Goal: Information Seeking & Learning: Learn about a topic

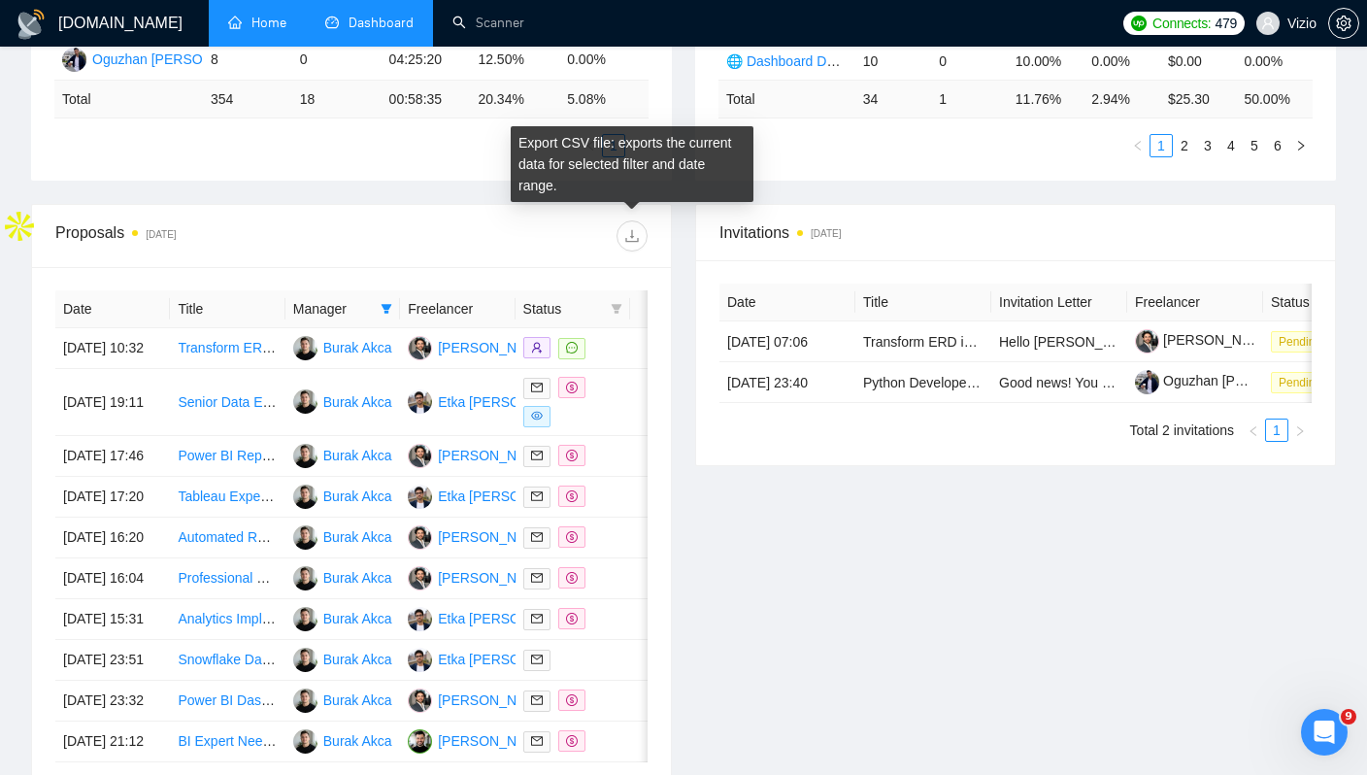
click at [270, 28] on link "Home" at bounding box center [257, 23] width 58 height 17
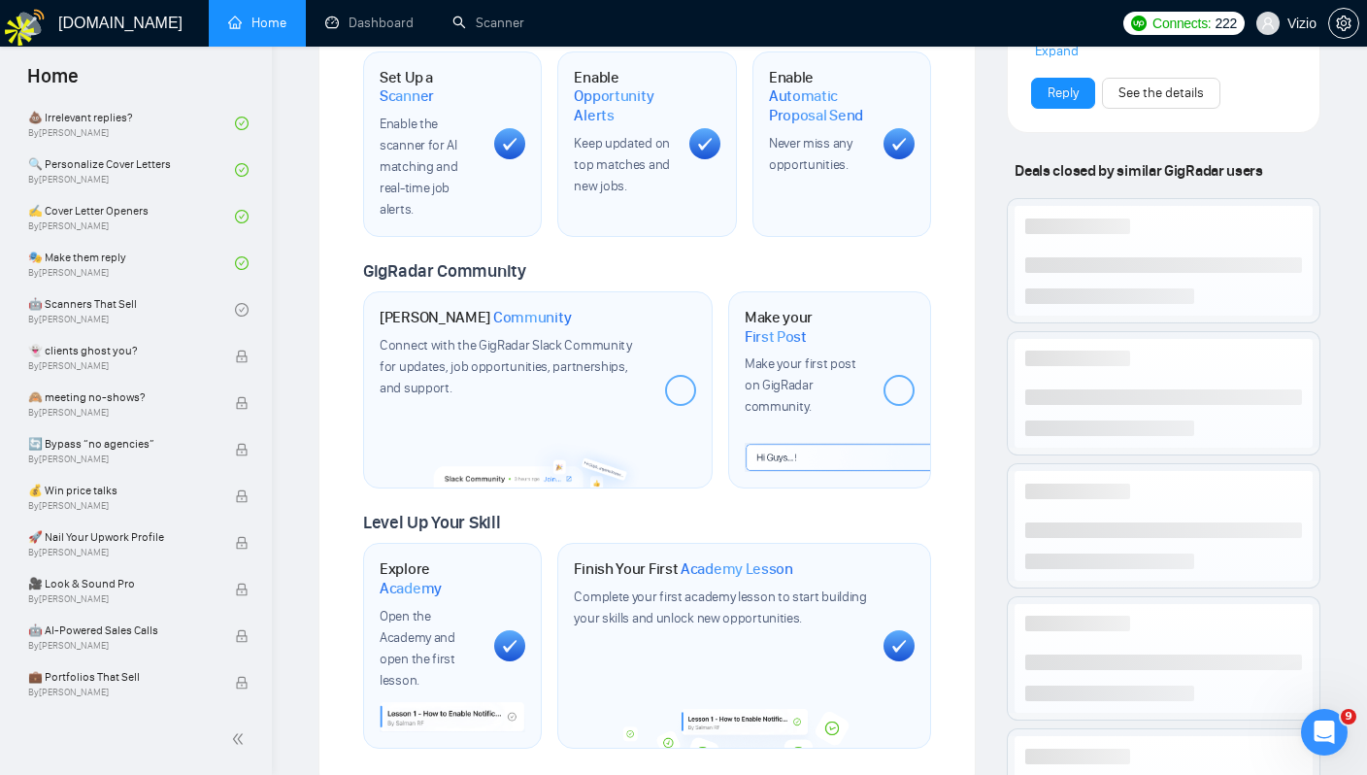
scroll to position [1011, 0]
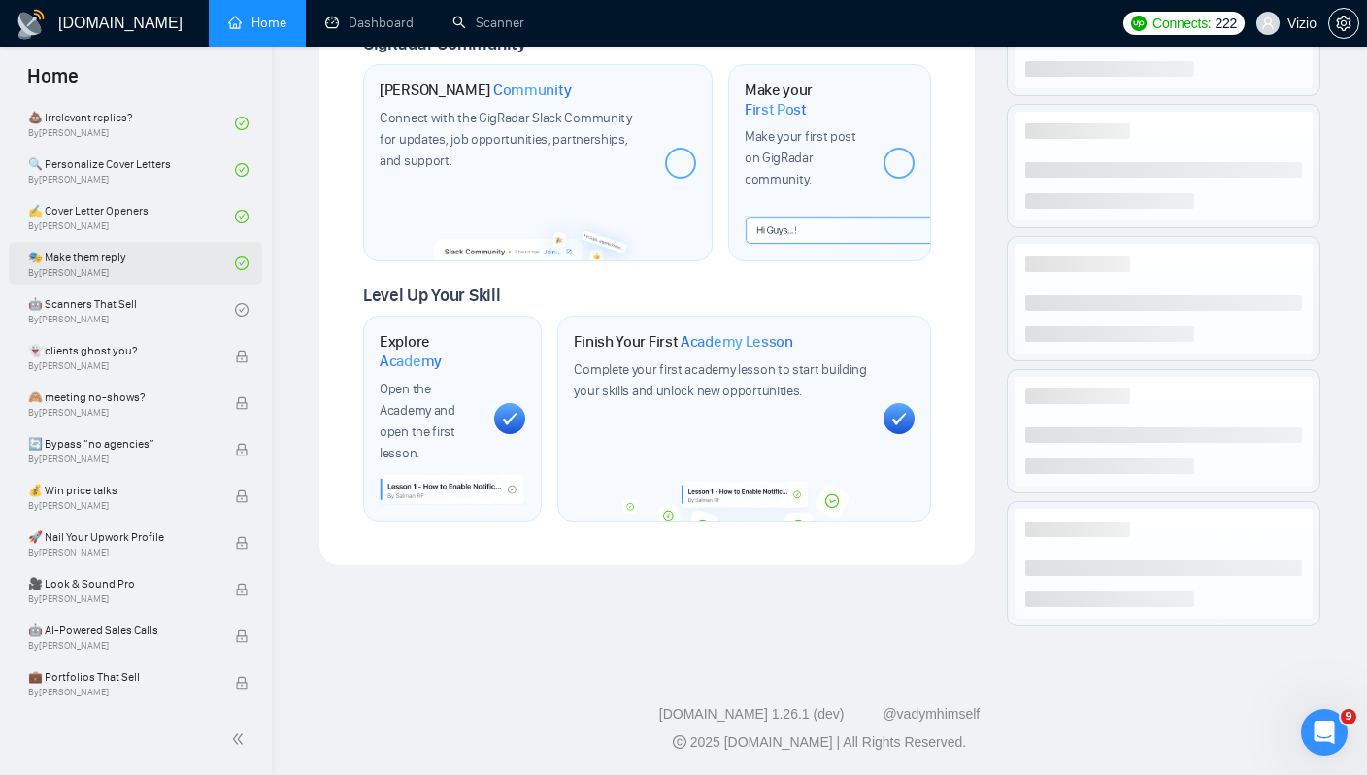
click at [129, 263] on link "🎭 Make them reply By Tamara Levit" at bounding box center [131, 263] width 207 height 43
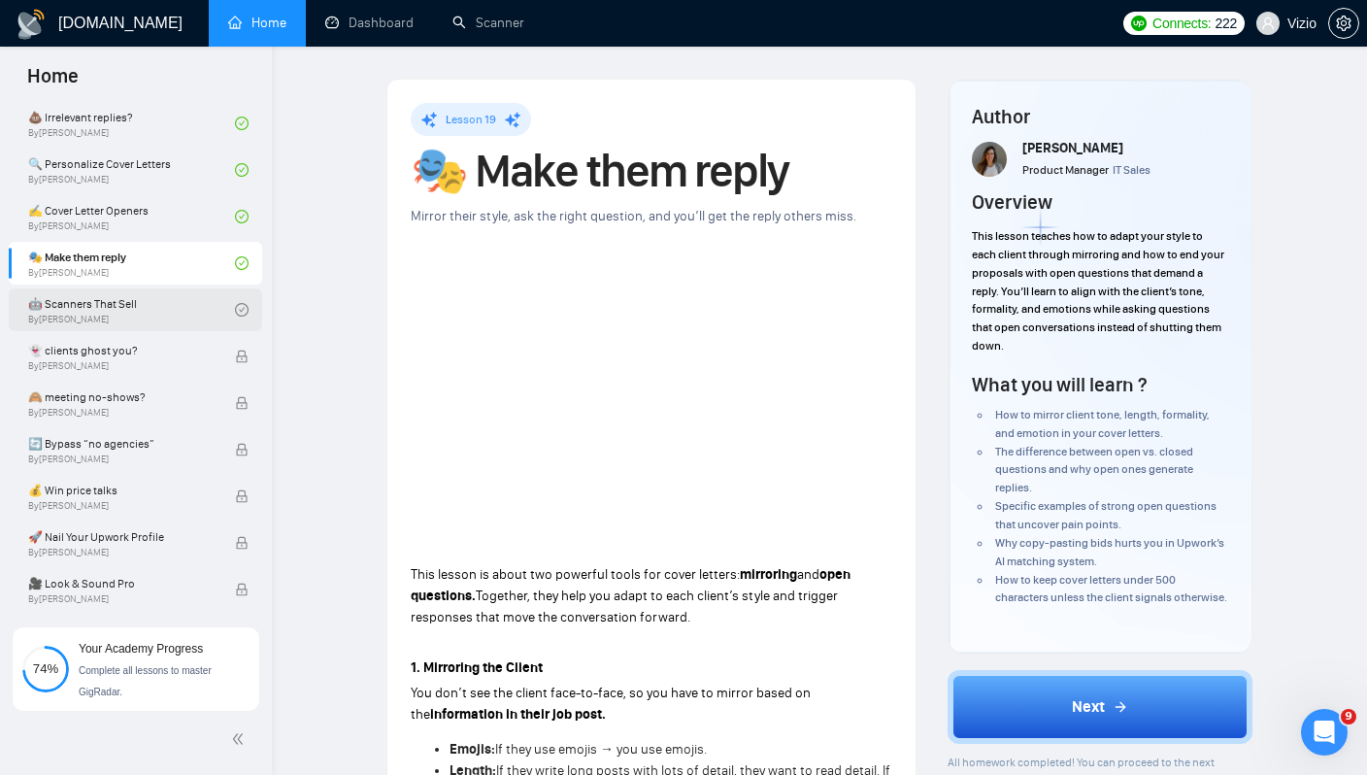
click at [210, 318] on link "🤖 Scanners That Sell By Tamara Levit" at bounding box center [131, 309] width 207 height 43
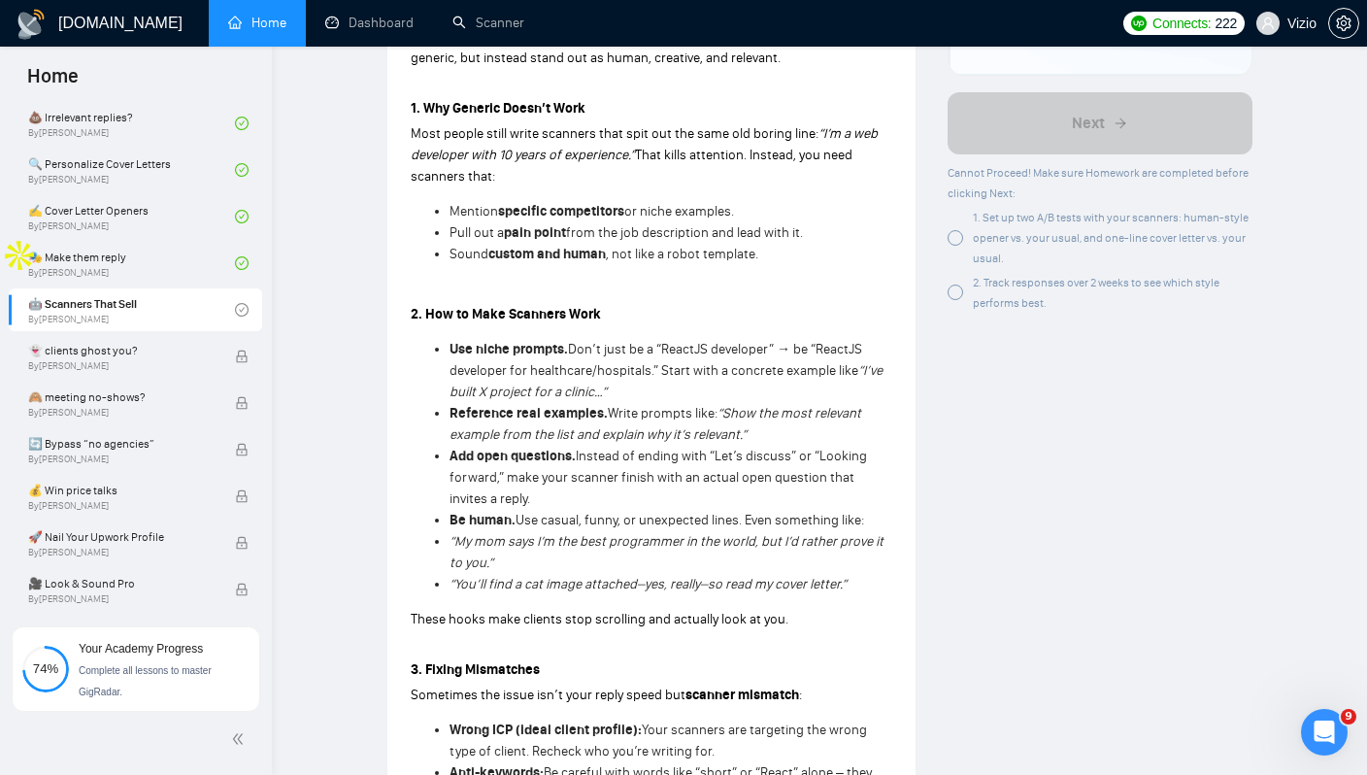
scroll to position [911, 0]
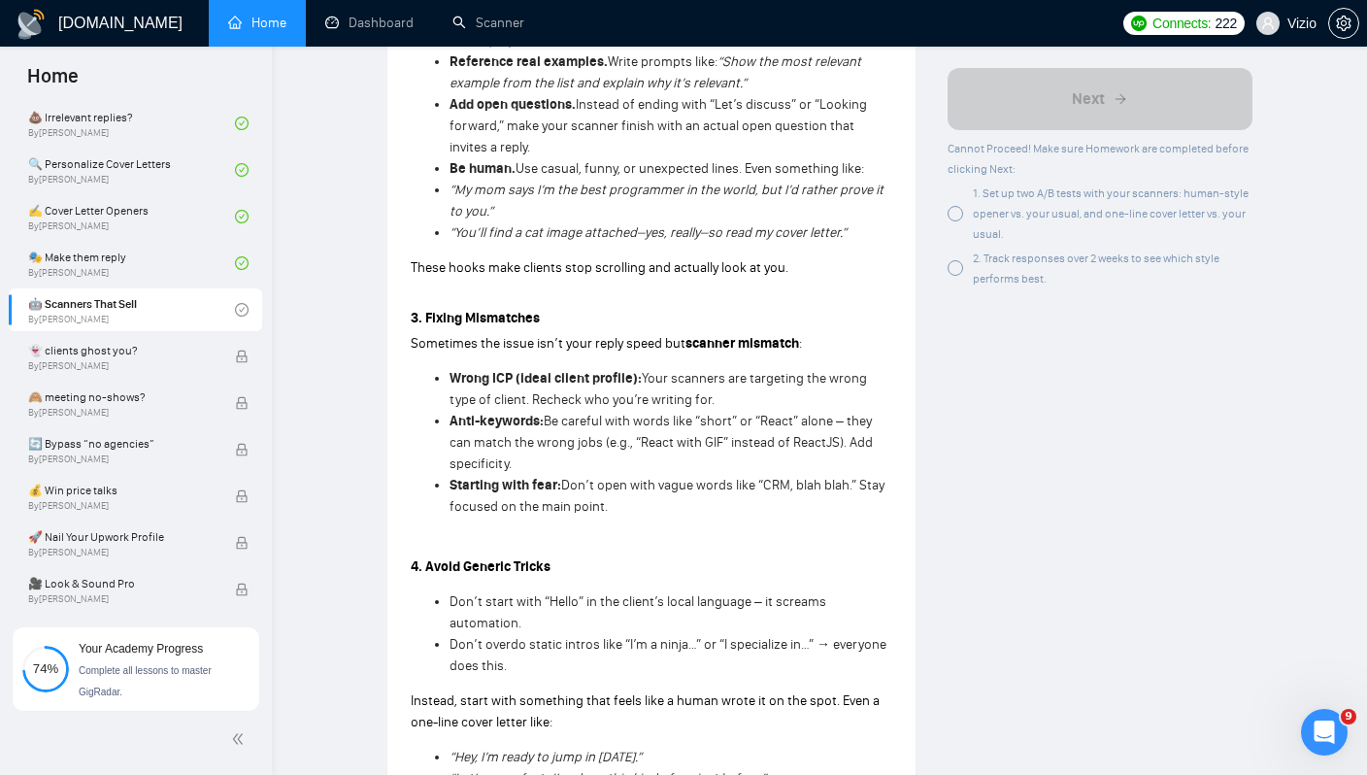
click at [953, 218] on div at bounding box center [956, 214] width 16 height 16
click at [955, 266] on div at bounding box center [956, 268] width 16 height 16
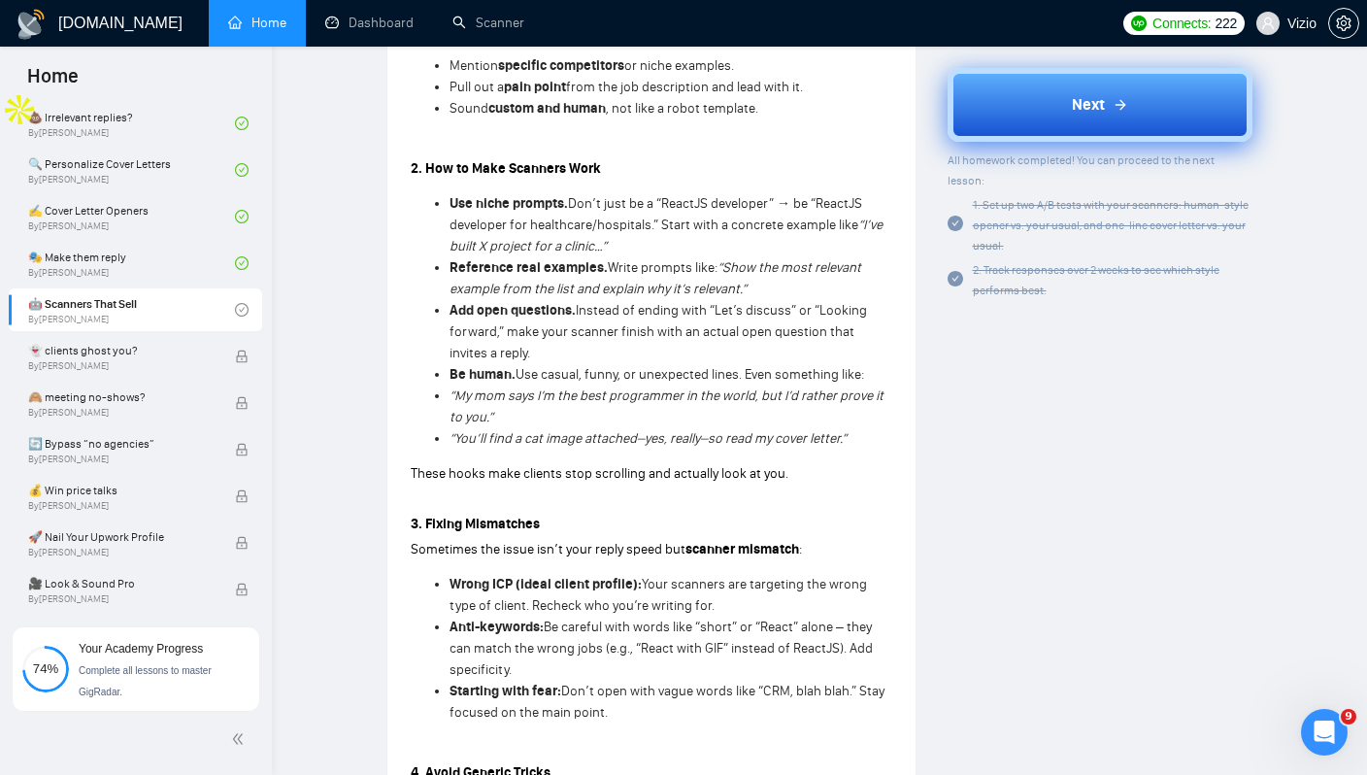
click at [1026, 81] on button "Next" at bounding box center [1101, 105] width 306 height 74
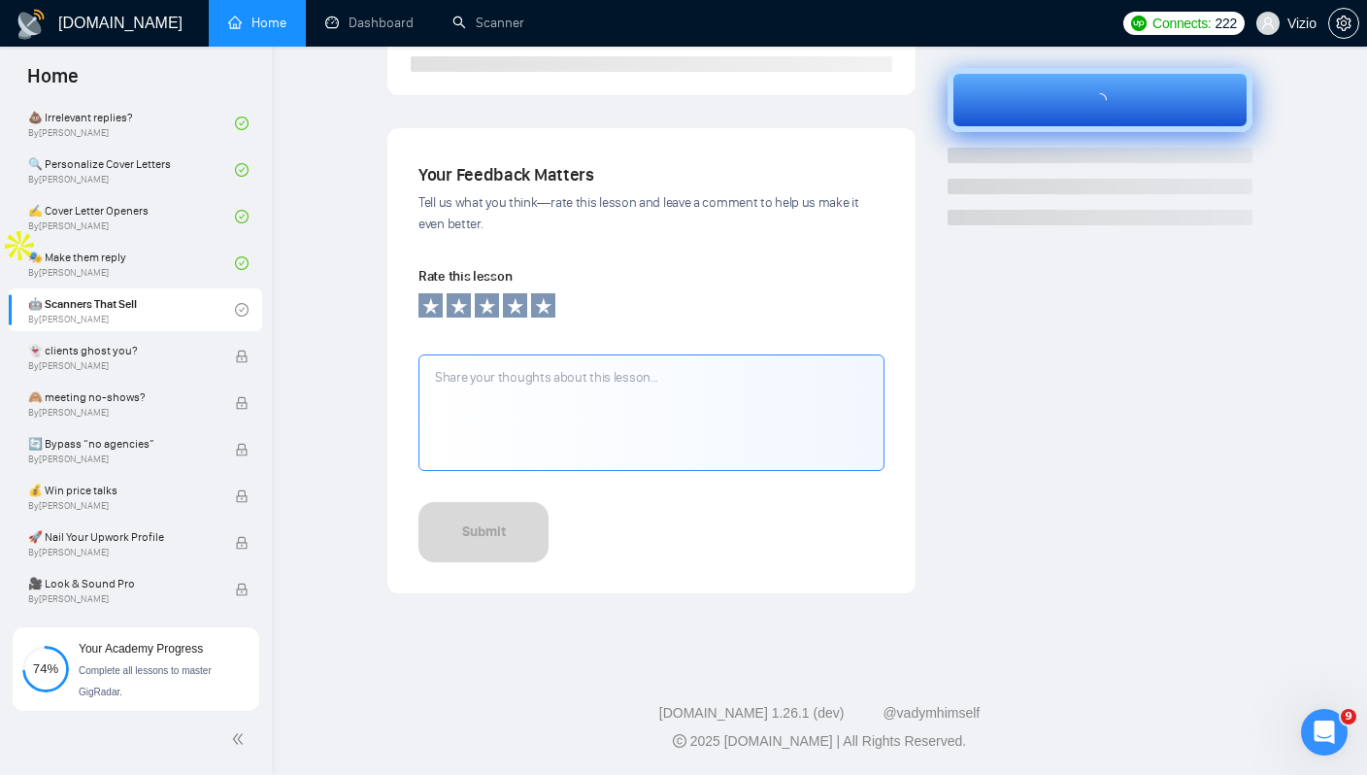
scroll to position [569, 0]
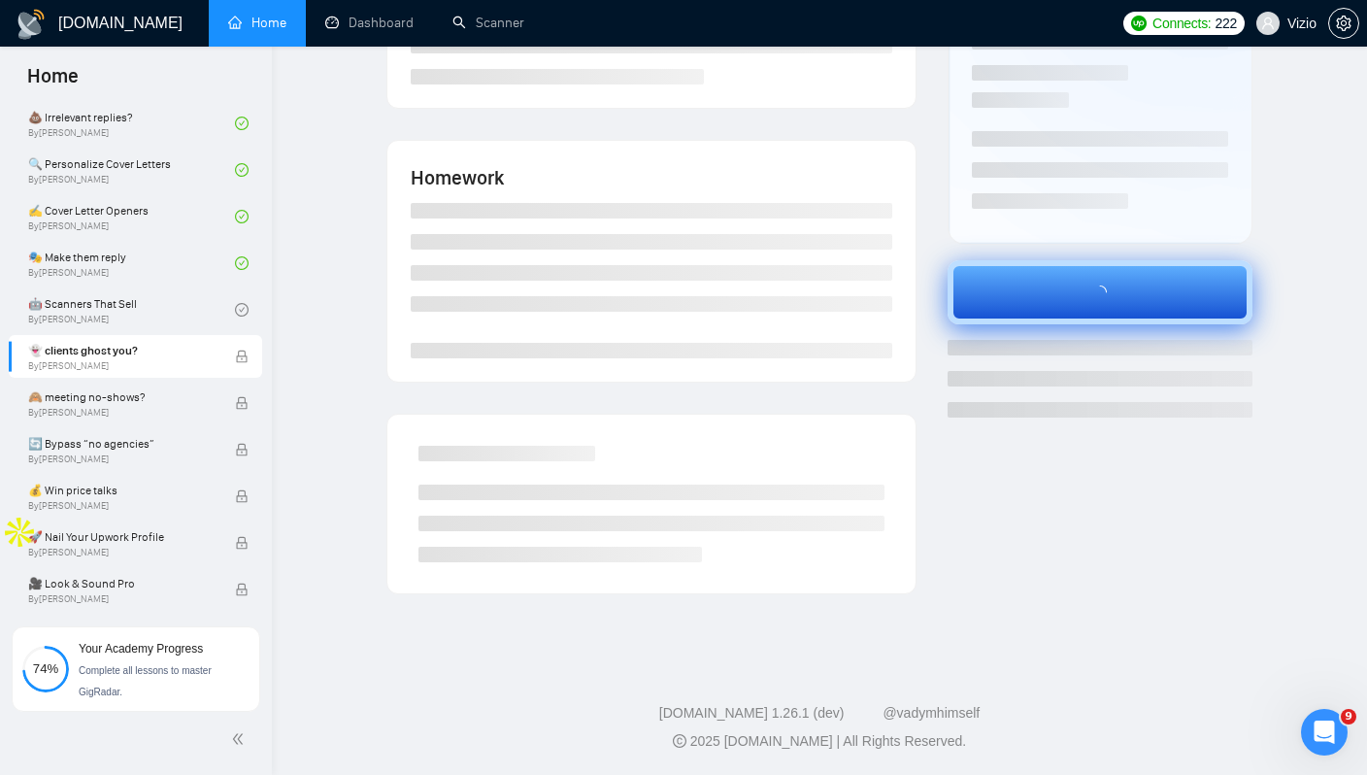
scroll to position [283, 0]
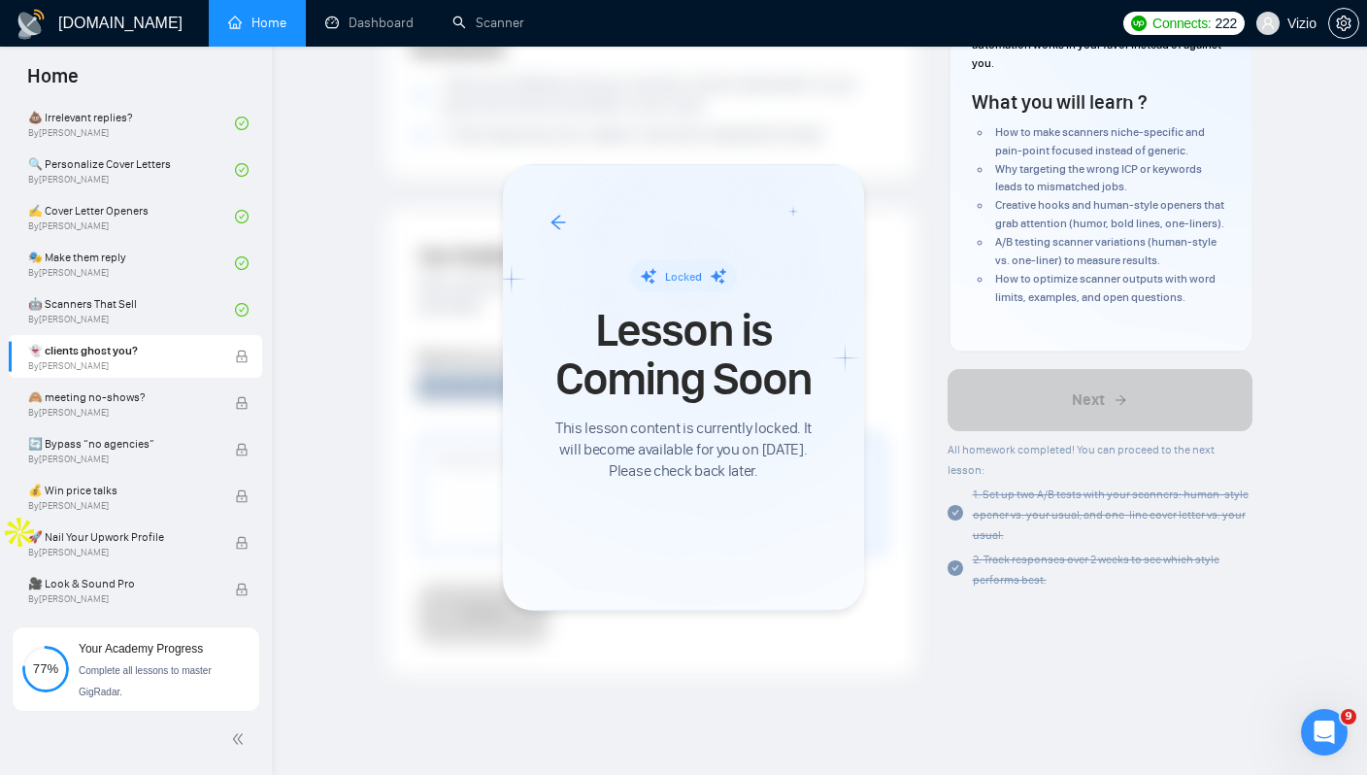
click at [201, 309] on div at bounding box center [683, 387] width 1367 height 775
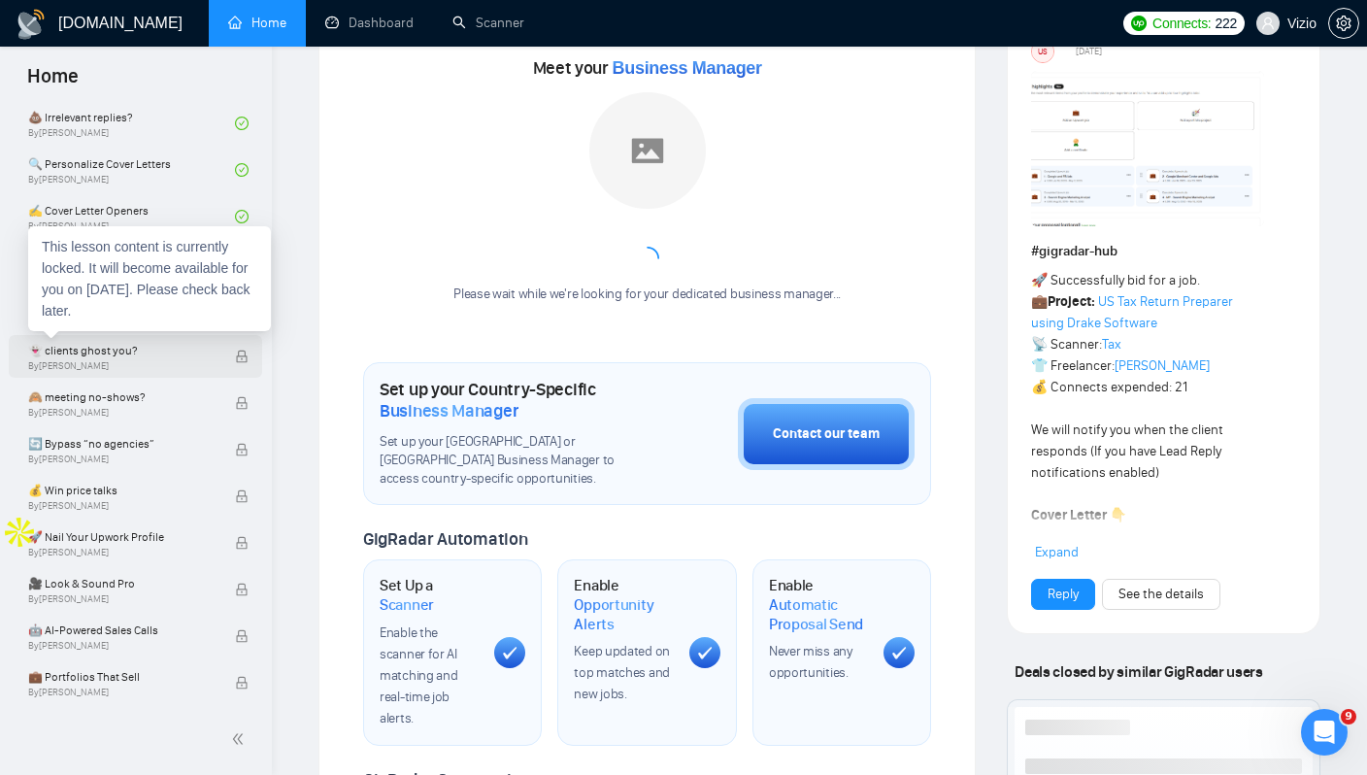
click at [163, 351] on span "👻 clients ghost you?" at bounding box center [121, 350] width 186 height 19
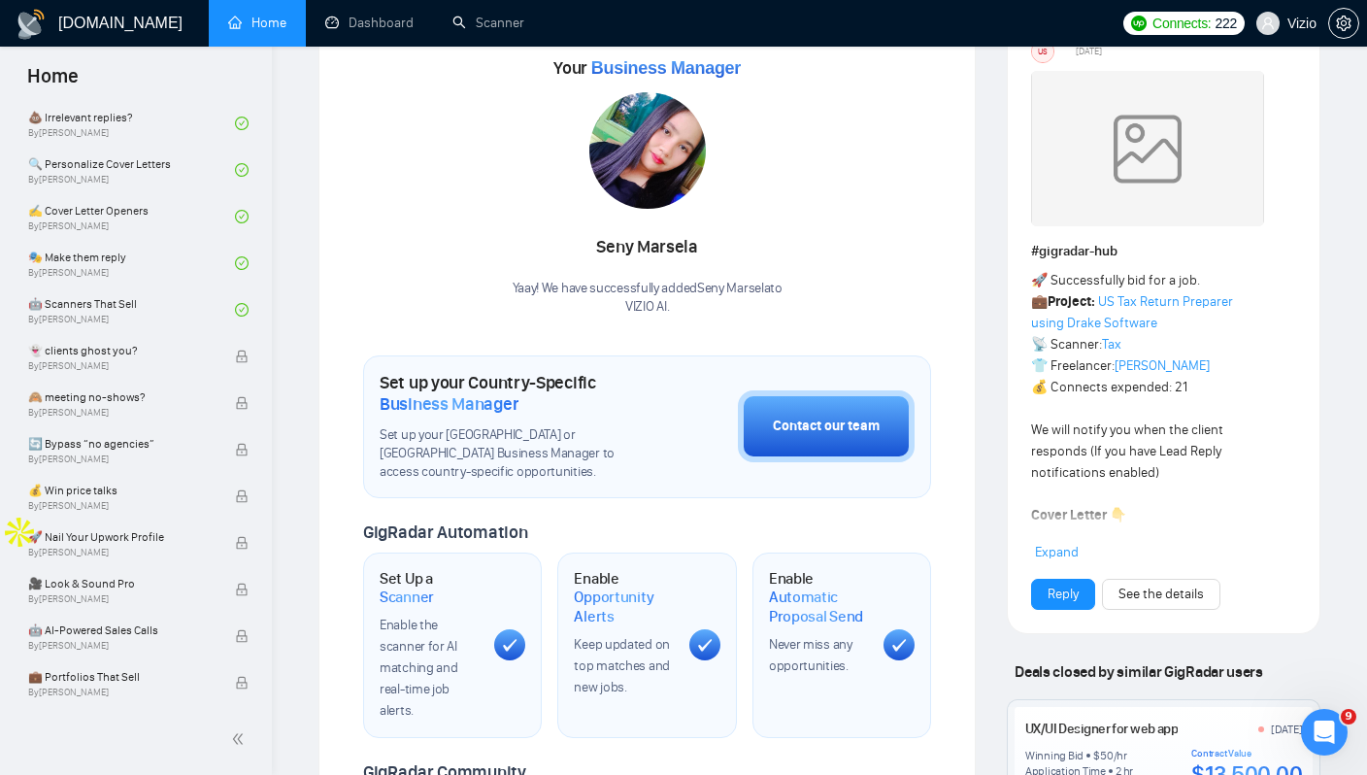
scroll to position [280, 0]
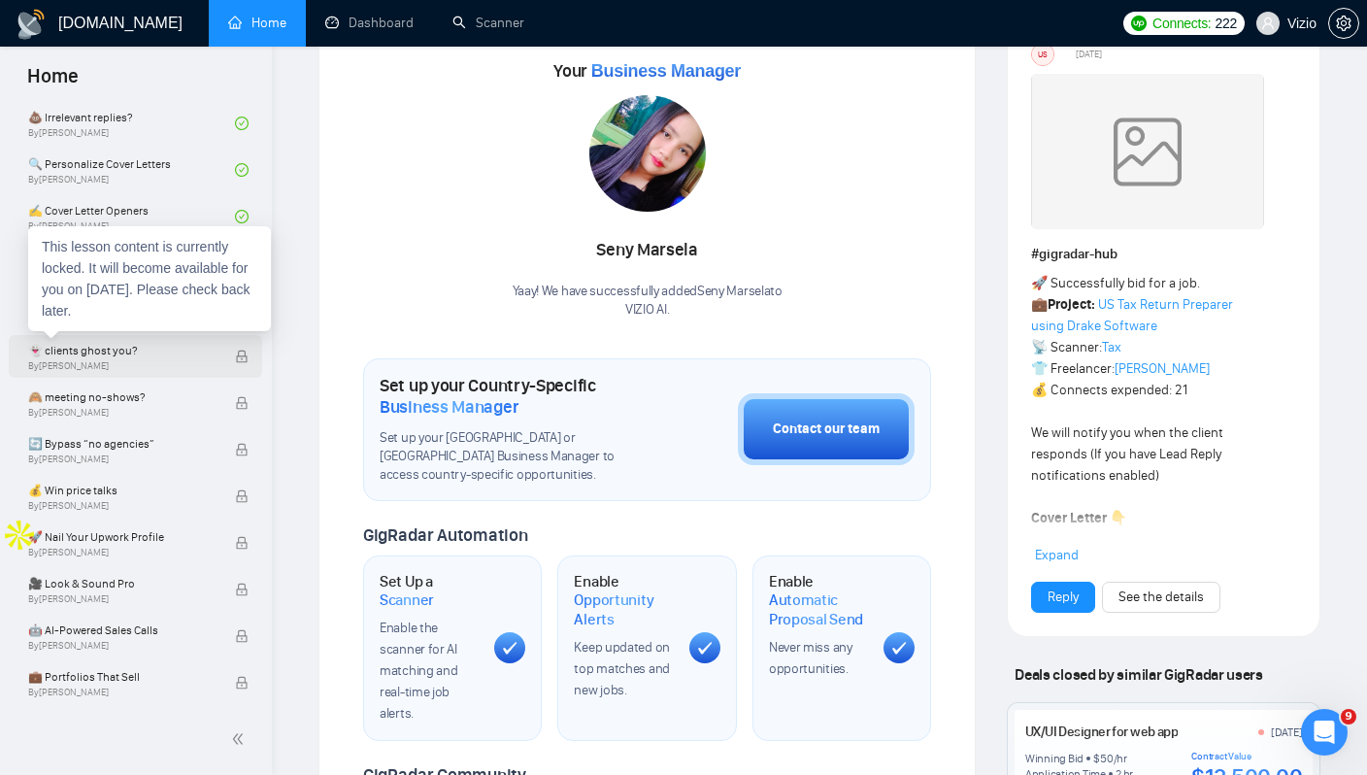
click at [148, 358] on span "👻 clients ghost you?" at bounding box center [121, 350] width 186 height 19
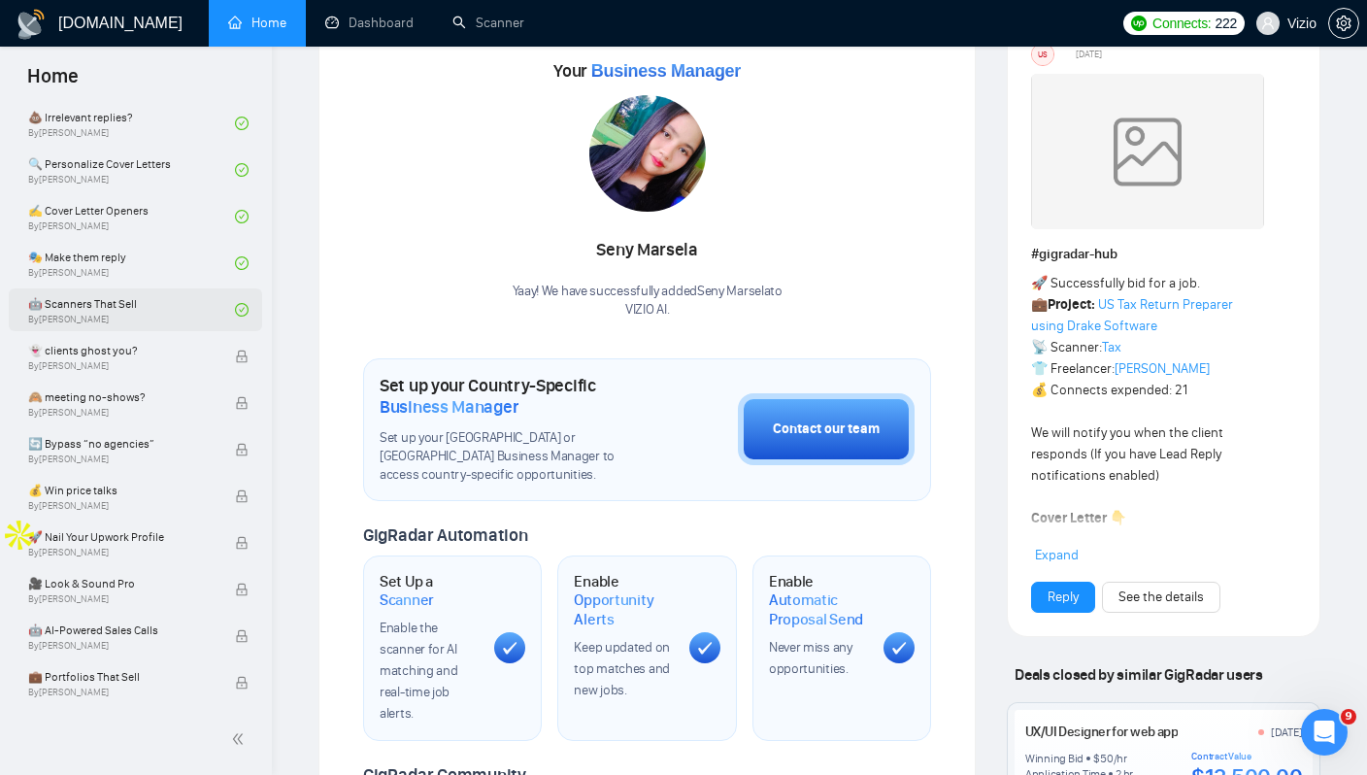
click at [170, 312] on link "🤖 Scanners That Sell By Tamara Levit" at bounding box center [131, 309] width 207 height 43
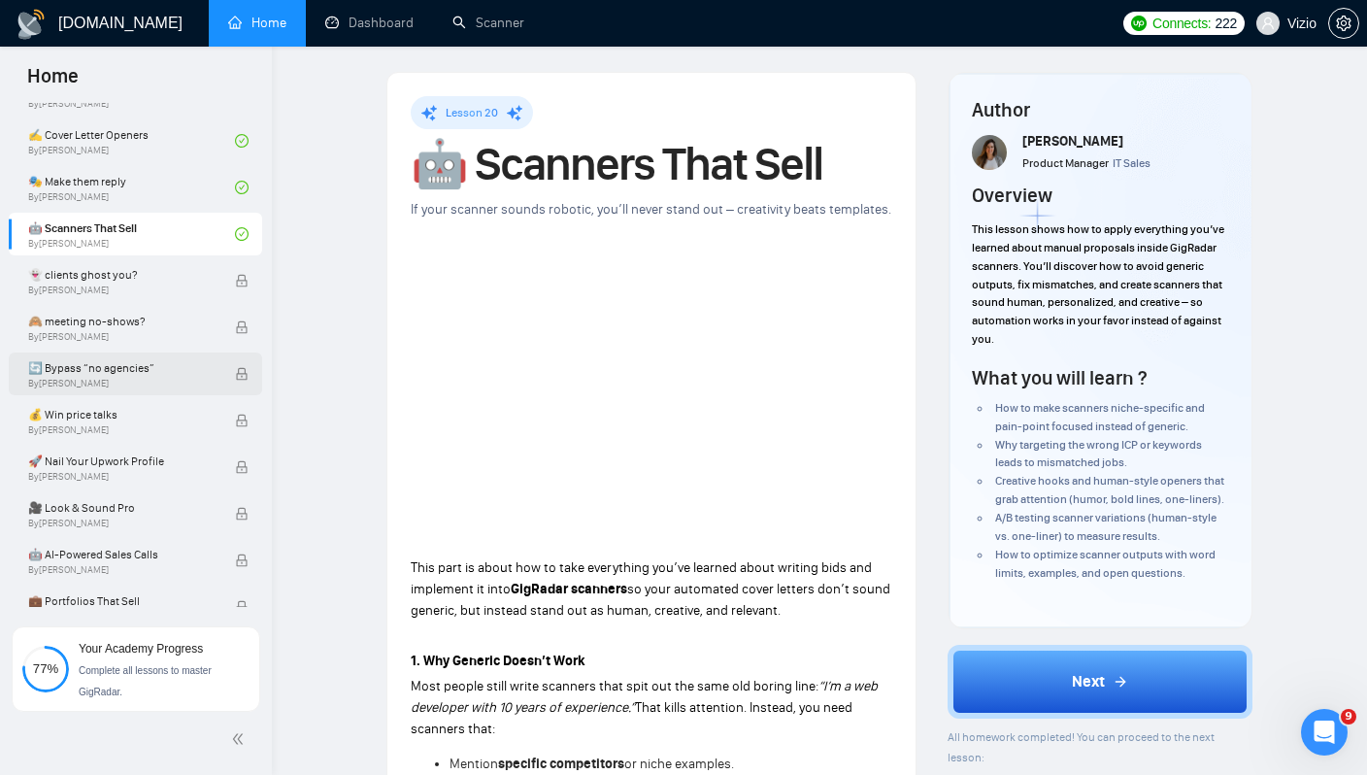
scroll to position [1273, 0]
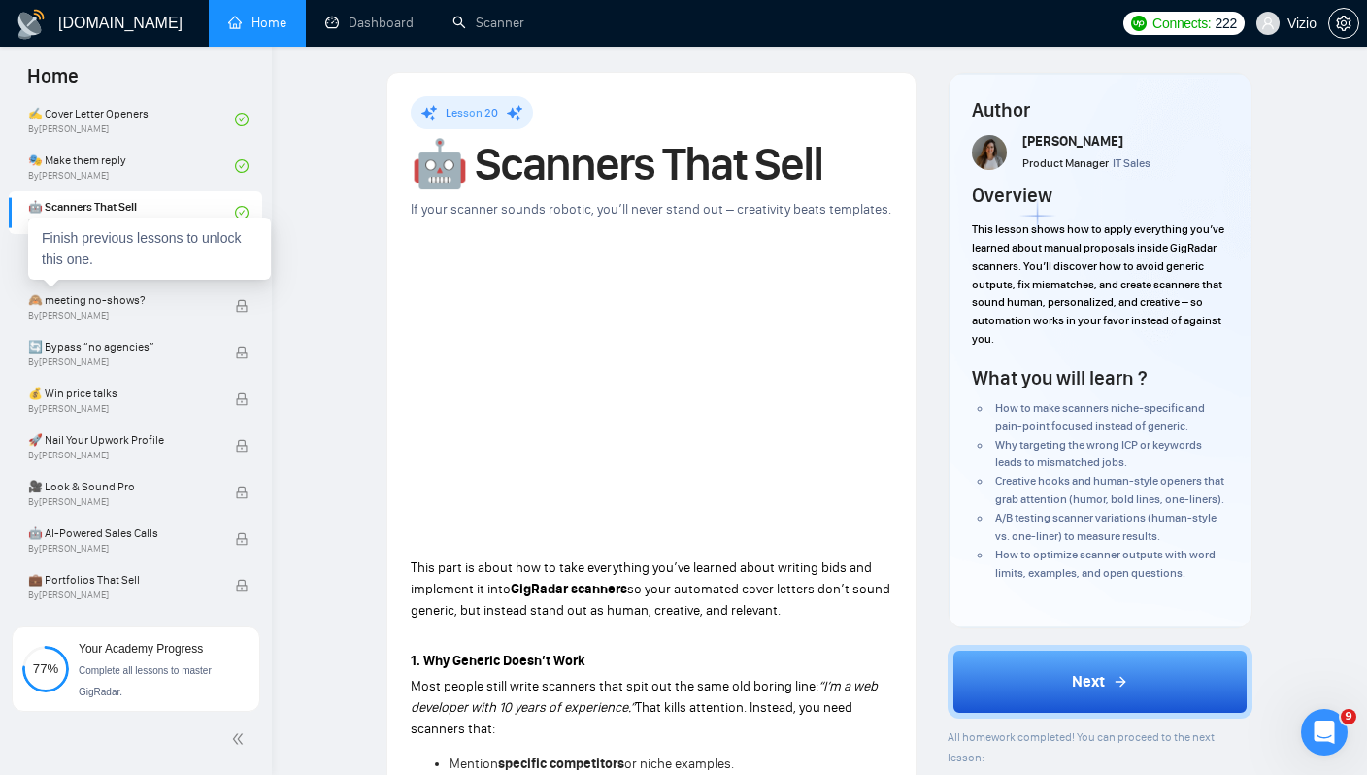
click at [215, 257] on div "Finish previous lessons to unlock this one." at bounding box center [149, 249] width 243 height 62
click at [189, 255] on span "👻 clients ghost you?" at bounding box center [121, 253] width 186 height 19
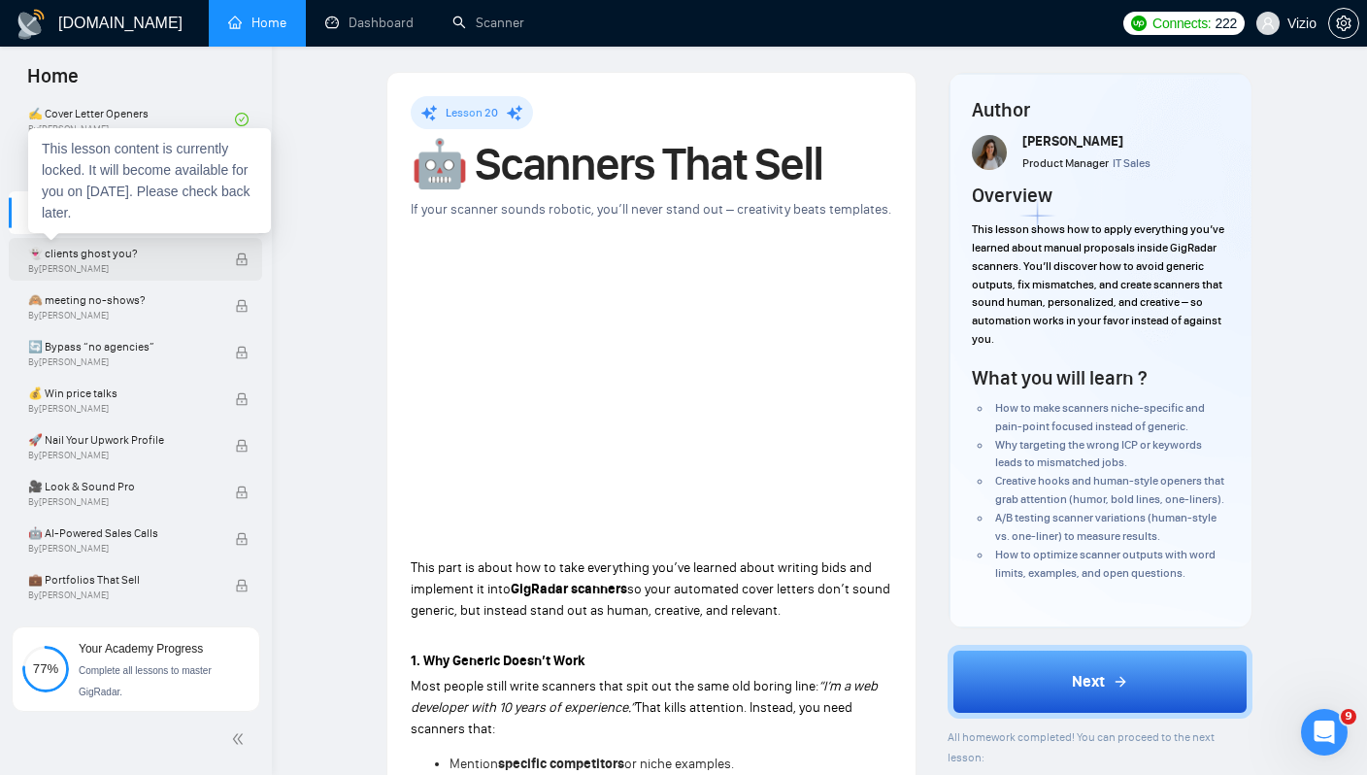
click at [186, 260] on span "👻 clients ghost you?" at bounding box center [121, 253] width 186 height 19
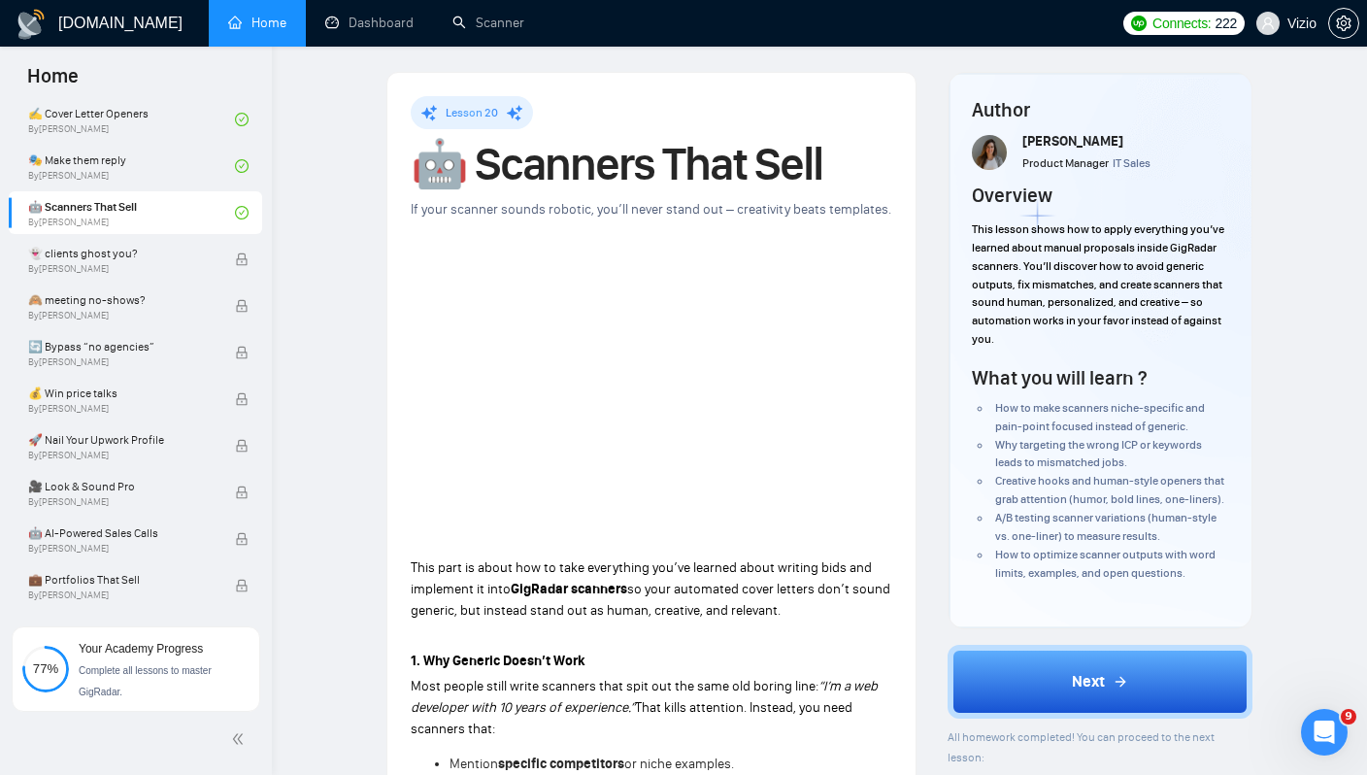
drag, startPoint x: 265, startPoint y: 157, endPoint x: 266, endPoint y: 130, distance: 27.2
click at [266, 135] on div "Getting Started Academy 🚀 GigRadar Quick Start Welcome to GigRadar By Vlad Timi…" at bounding box center [136, 355] width 272 height 504
click at [253, 125] on div at bounding box center [253, 125] width 0 height 0
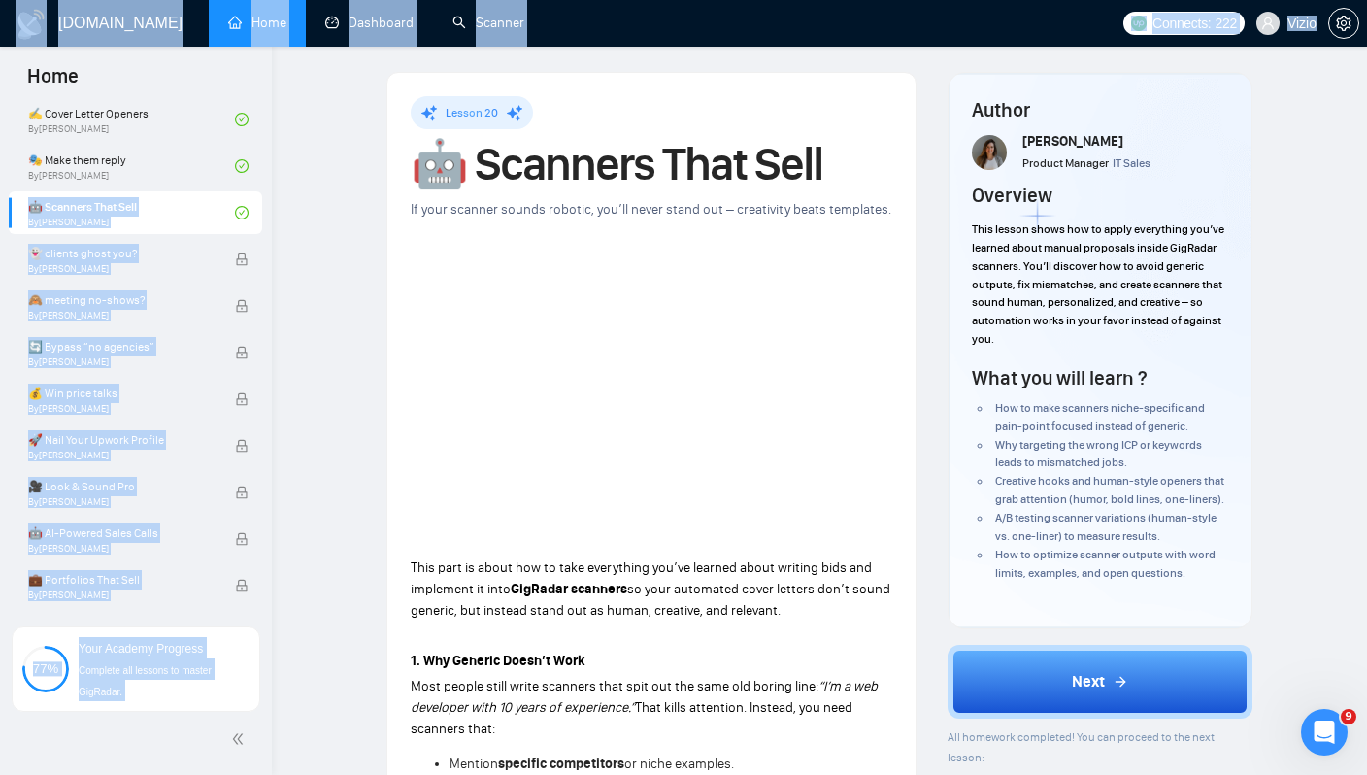
drag, startPoint x: 265, startPoint y: 147, endPoint x: 279, endPoint y: 112, distance: 37.5
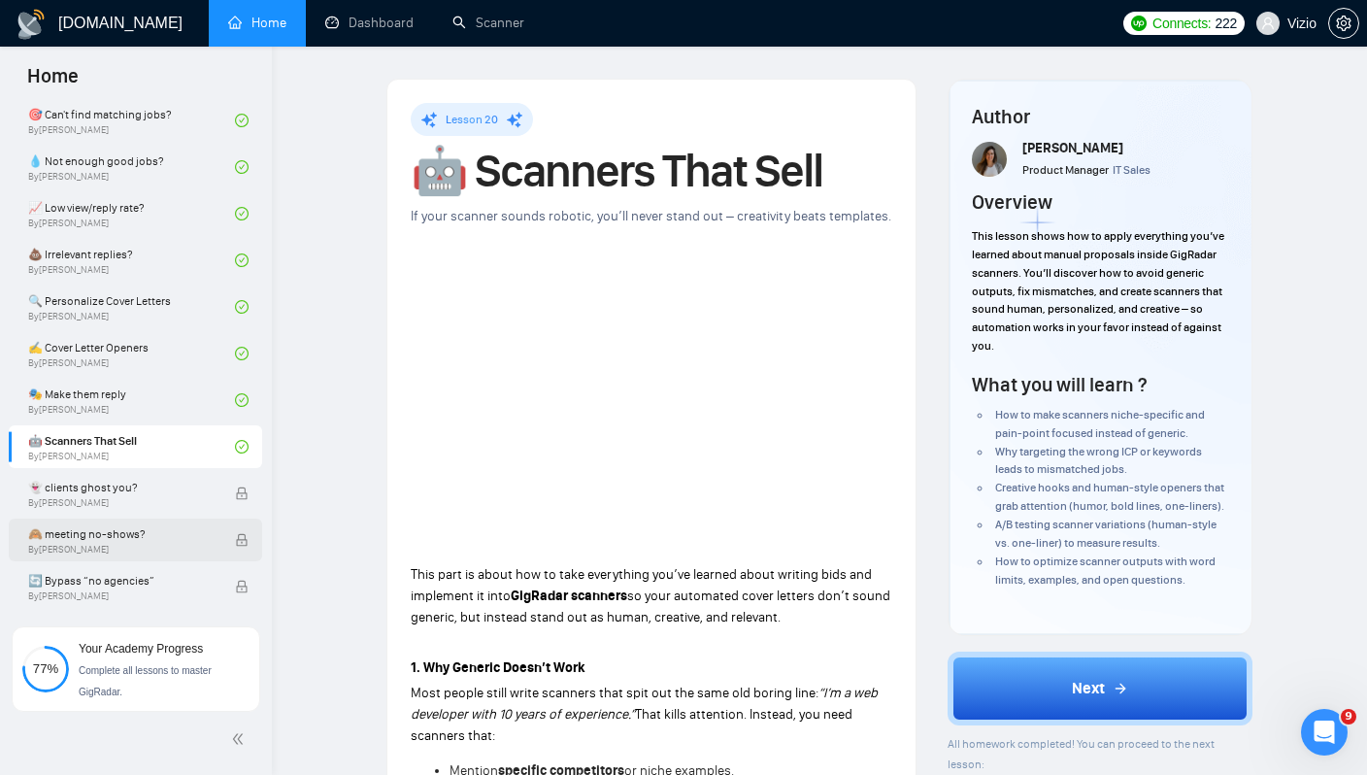
scroll to position [1027, 0]
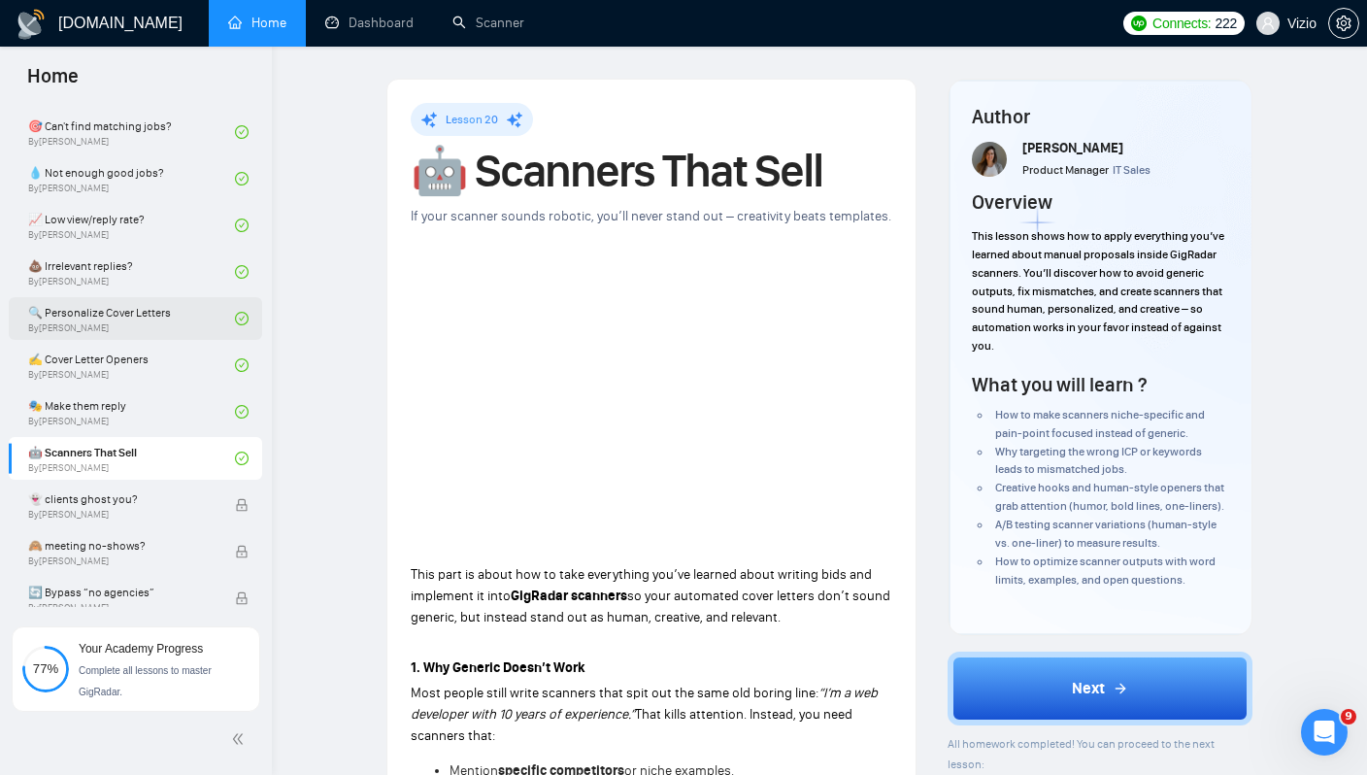
click at [141, 306] on link "🔍 Personalize Cover Letters By Tamara Levit" at bounding box center [131, 318] width 207 height 43
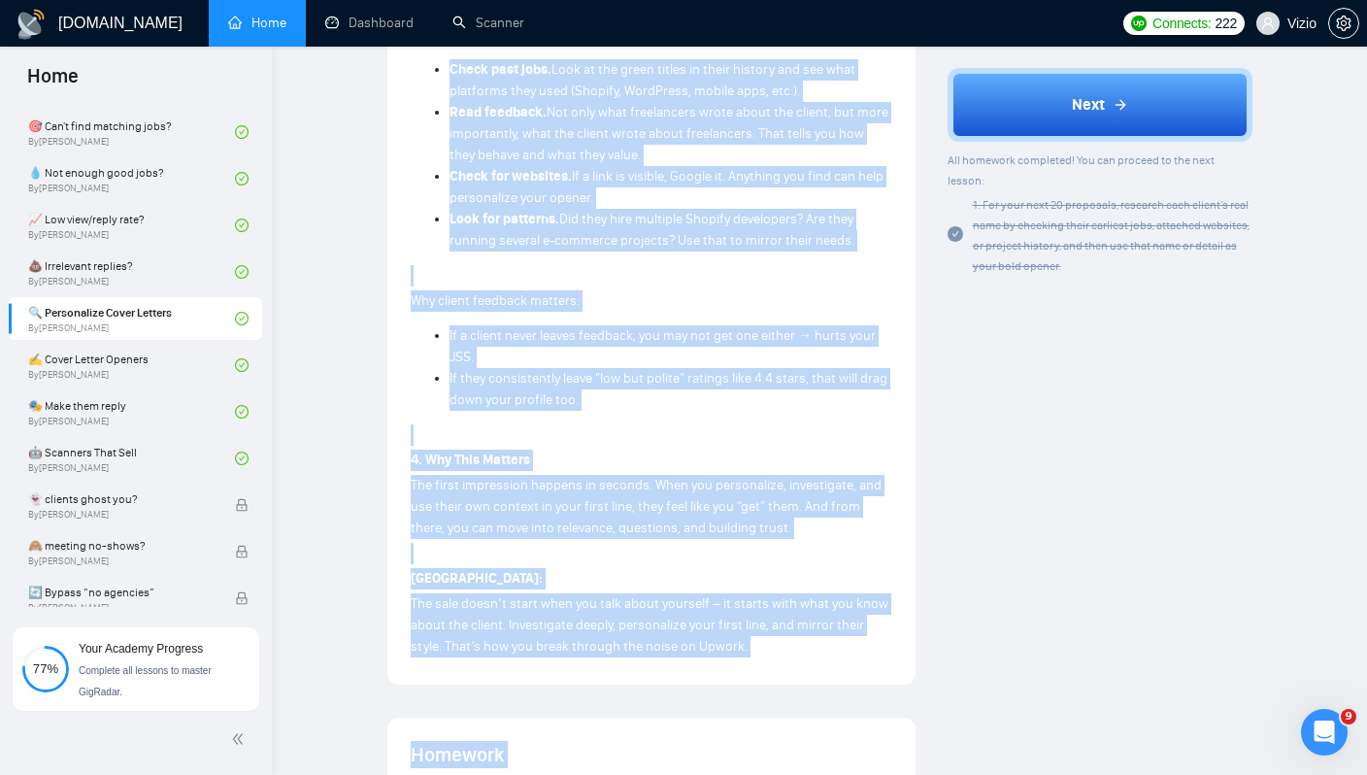
scroll to position [1504, 0]
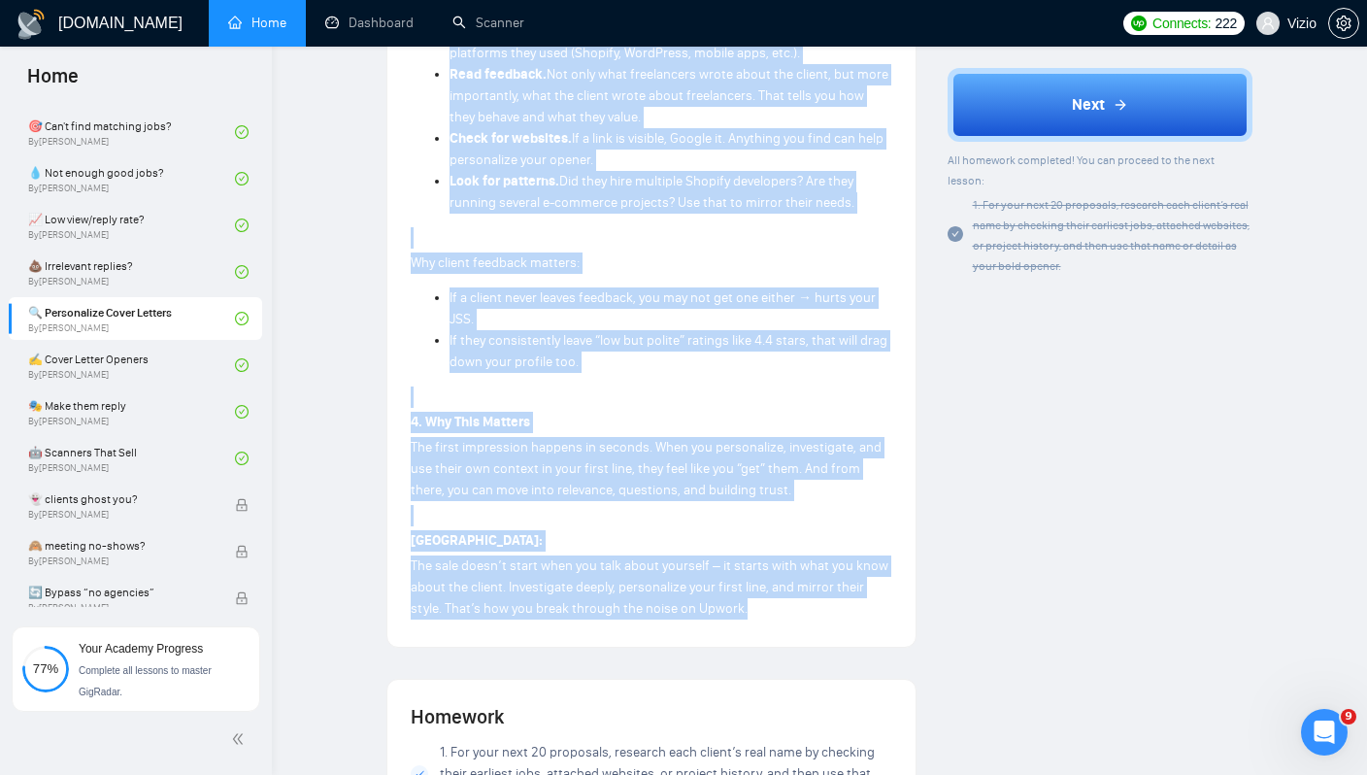
drag, startPoint x: 405, startPoint y: 607, endPoint x: 797, endPoint y: 600, distance: 392.4
copy div "This session is all about how to structure cover letters on Upwork so they actu…"
click at [167, 354] on link "✍️ Cover Letter Openers By Tamara Levit" at bounding box center [131, 365] width 207 height 43
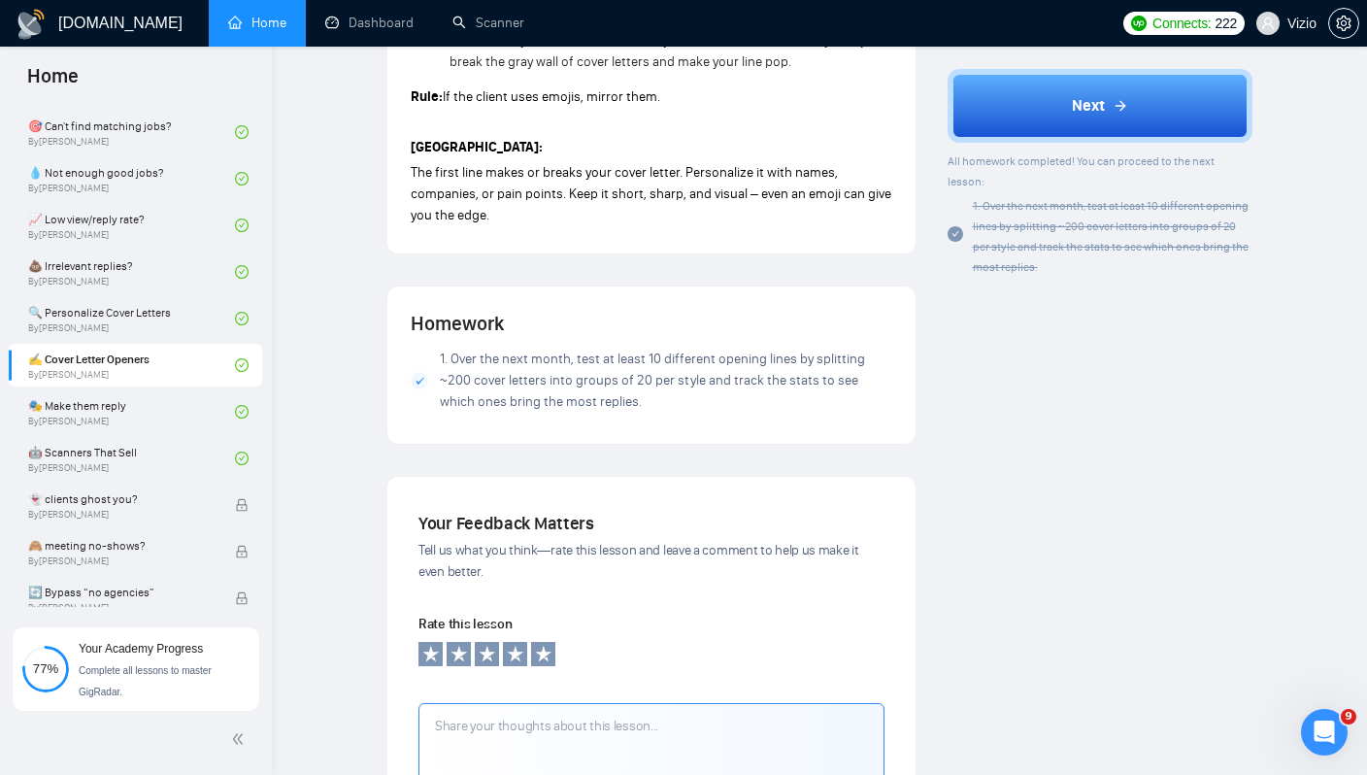
scroll to position [1547, 0]
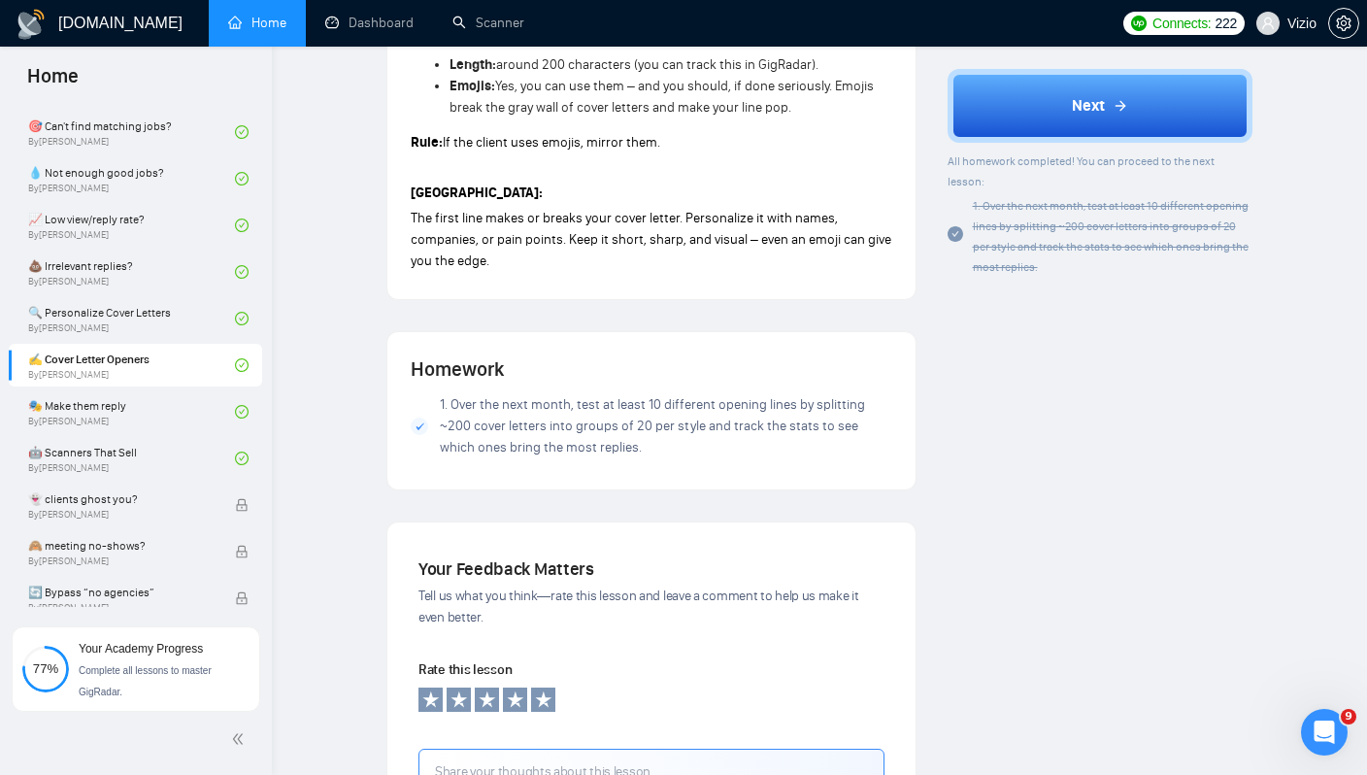
click at [553, 254] on span "The first line makes or breaks your cover letter. Personalize it with names, co…" at bounding box center [651, 239] width 481 height 59
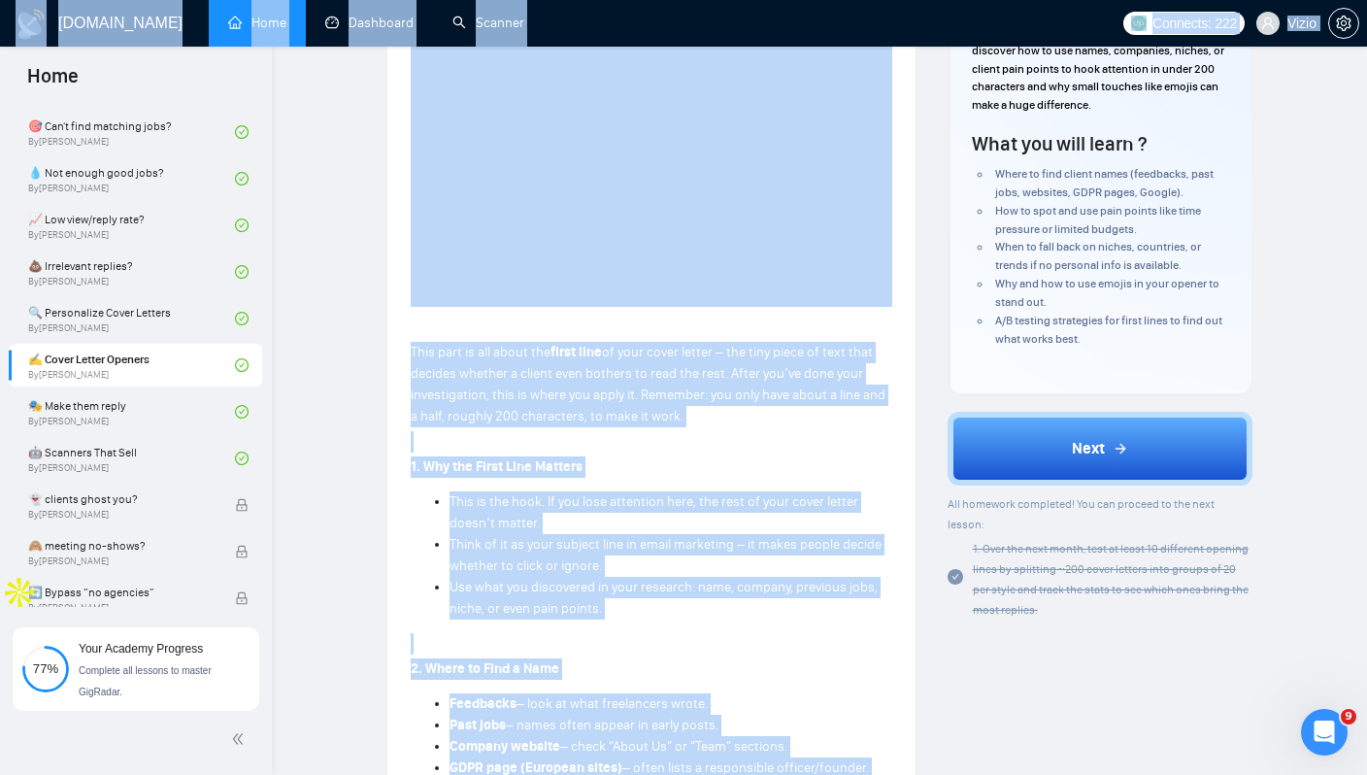
scroll to position [0, 0]
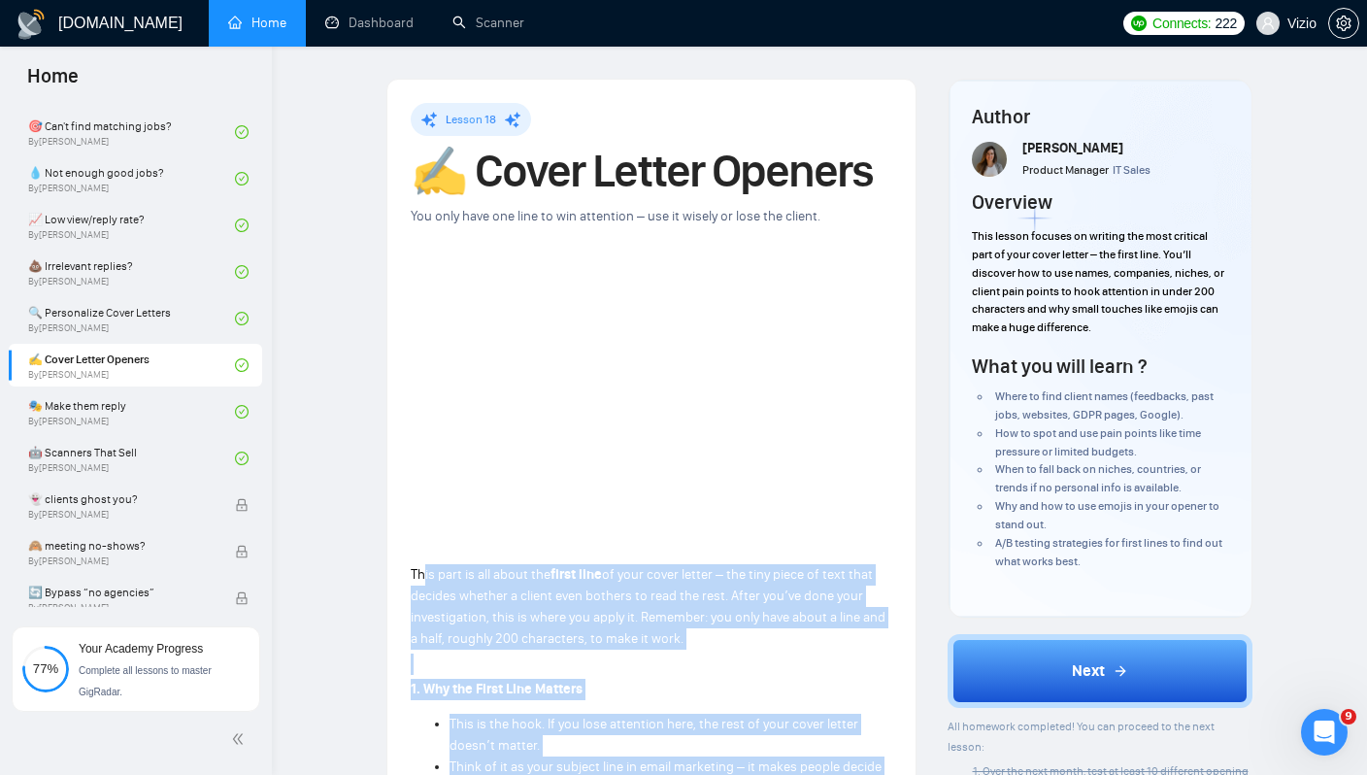
drag, startPoint x: 524, startPoint y: 268, endPoint x: 423, endPoint y: 569, distance: 317.5
click at [423, 569] on span "This part is all about the" at bounding box center [481, 574] width 140 height 17
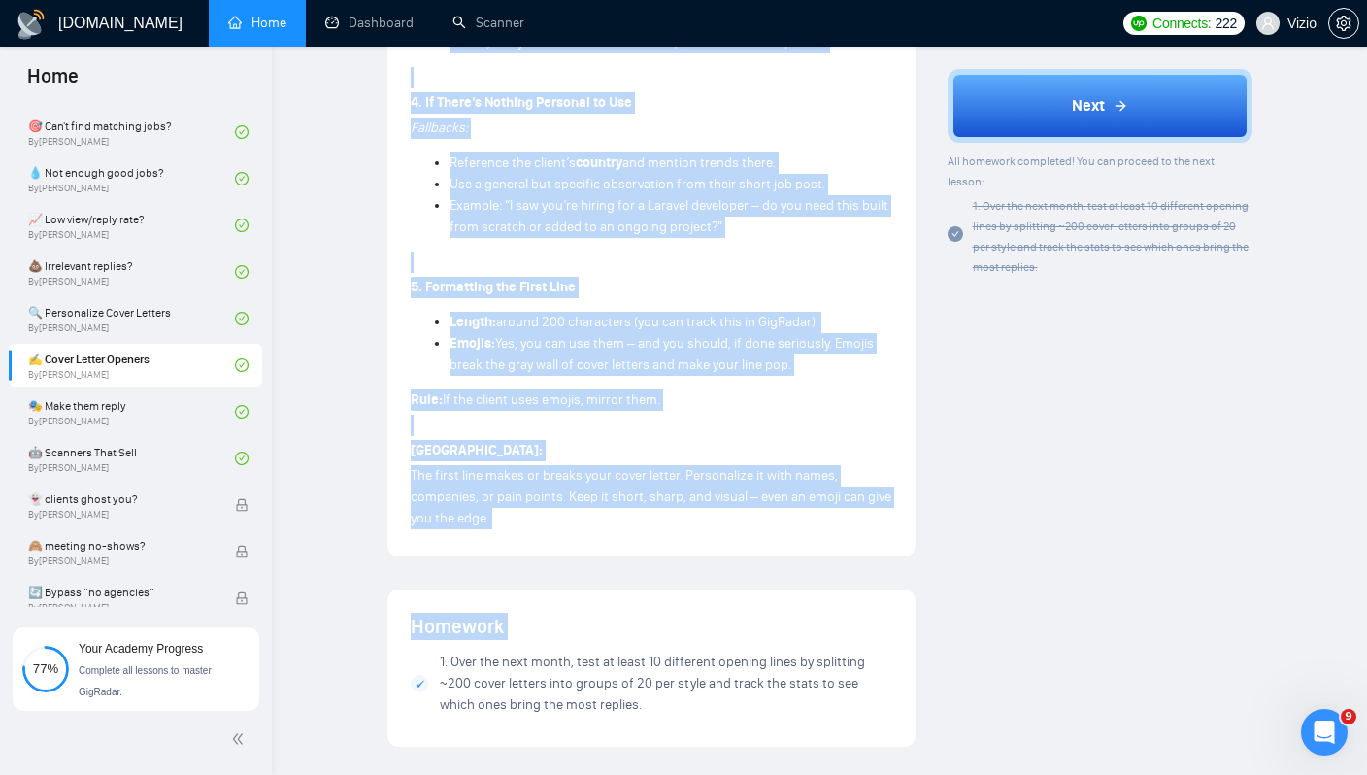
scroll to position [1327, 0]
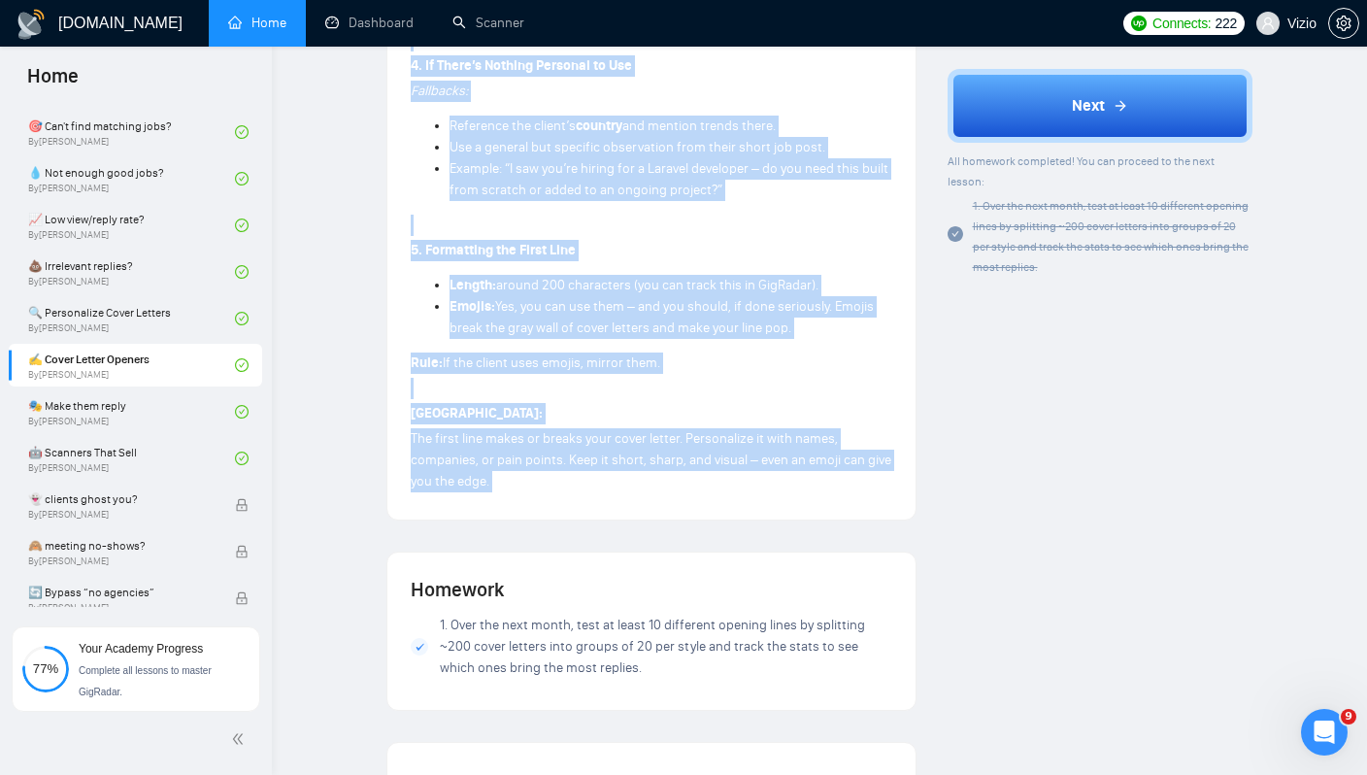
drag, startPoint x: 408, startPoint y: 570, endPoint x: 557, endPoint y: 486, distance: 171.8
copy div "This part is all about the first line of your cover letter – the tiny piece of …"
click at [153, 399] on link "🎭 Make them reply By Tamara Levit" at bounding box center [131, 411] width 207 height 43
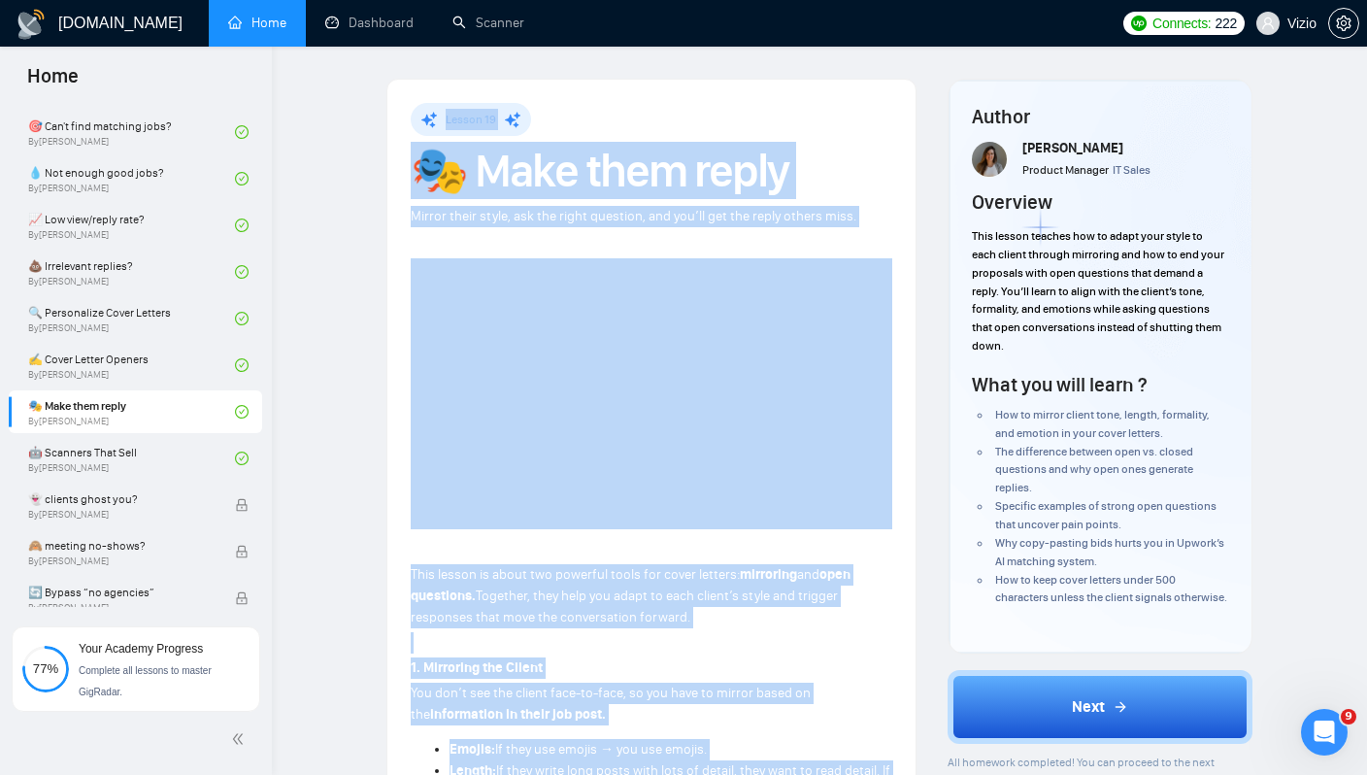
click at [830, 109] on div "Lesson 19" at bounding box center [652, 119] width 482 height 33
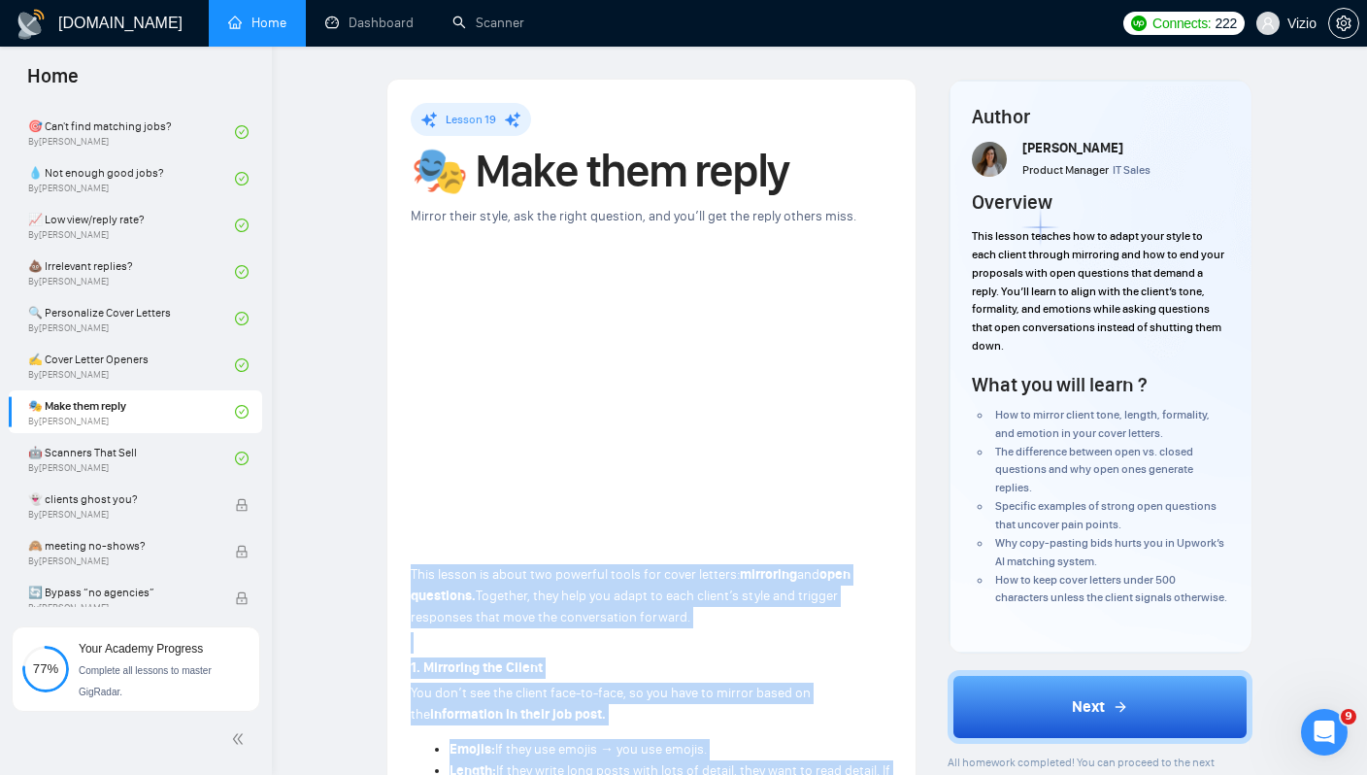
drag, startPoint x: 602, startPoint y: 492, endPoint x: 409, endPoint y: 545, distance: 200.2
copy div "This lesson is about two powerful tools for cover letters: mirroring and open q…"
click at [153, 452] on link "🤖 Scanners That Sell By Tamara Levit" at bounding box center [131, 458] width 207 height 43
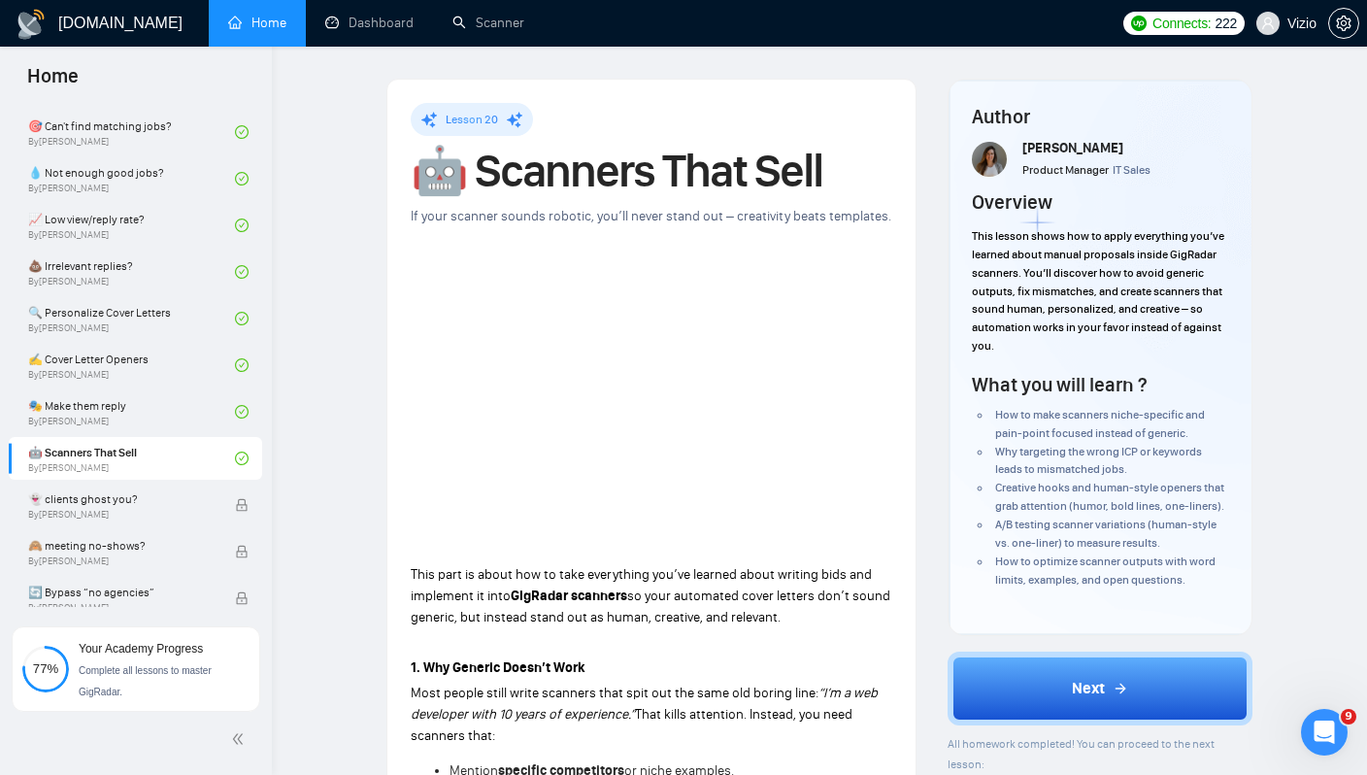
click at [587, 166] on h1 "🤖 Scanners That Sell" at bounding box center [652, 171] width 482 height 43
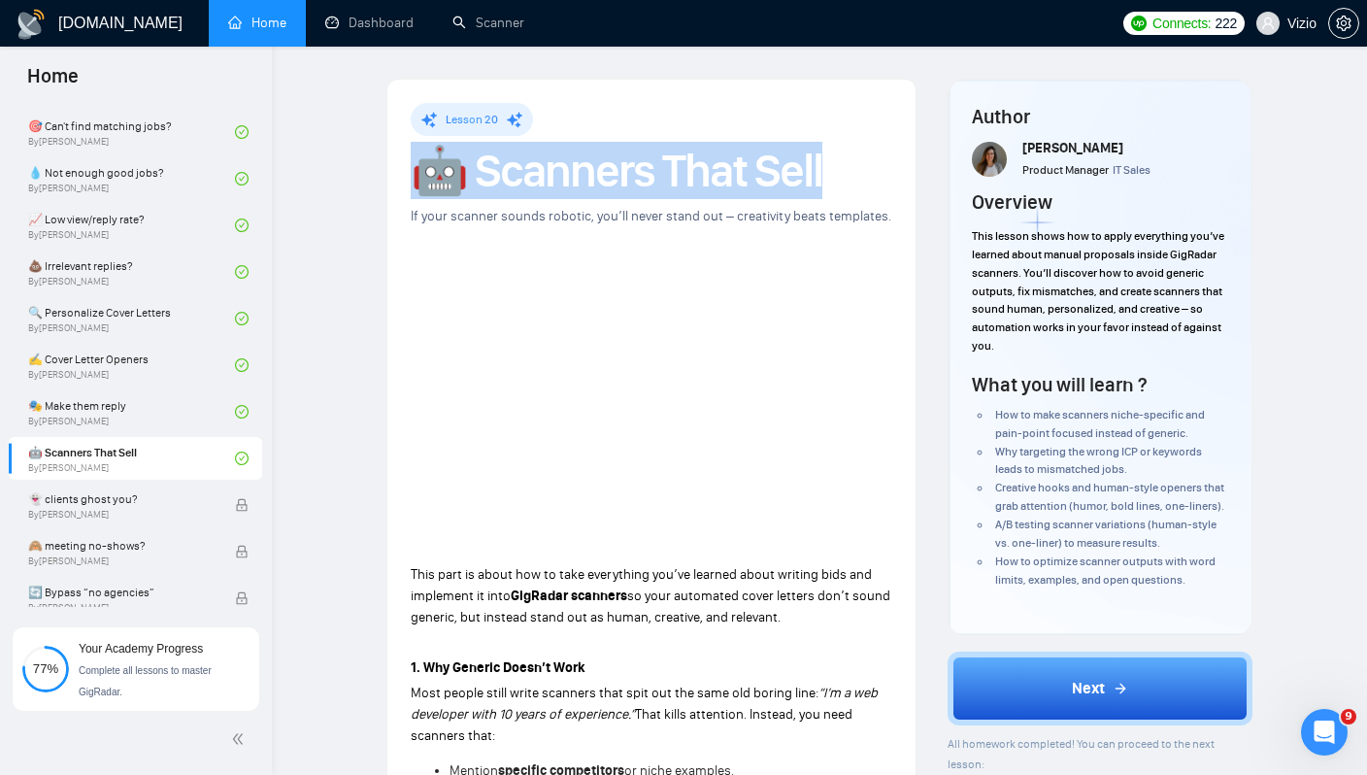
click at [587, 166] on h1 "🤖 Scanners That Sell" at bounding box center [652, 171] width 482 height 43
copy h1 "🤖 Scanners That Sell"
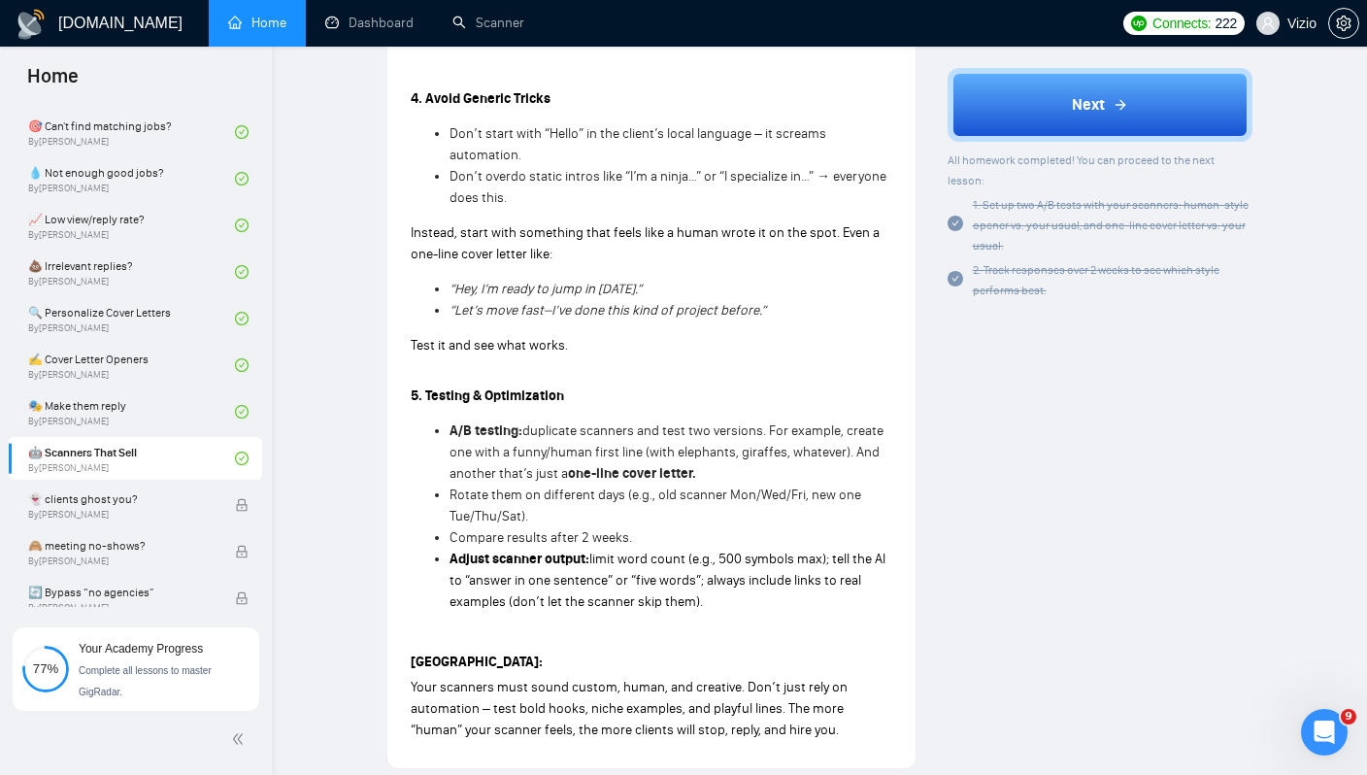
scroll to position [1494, 0]
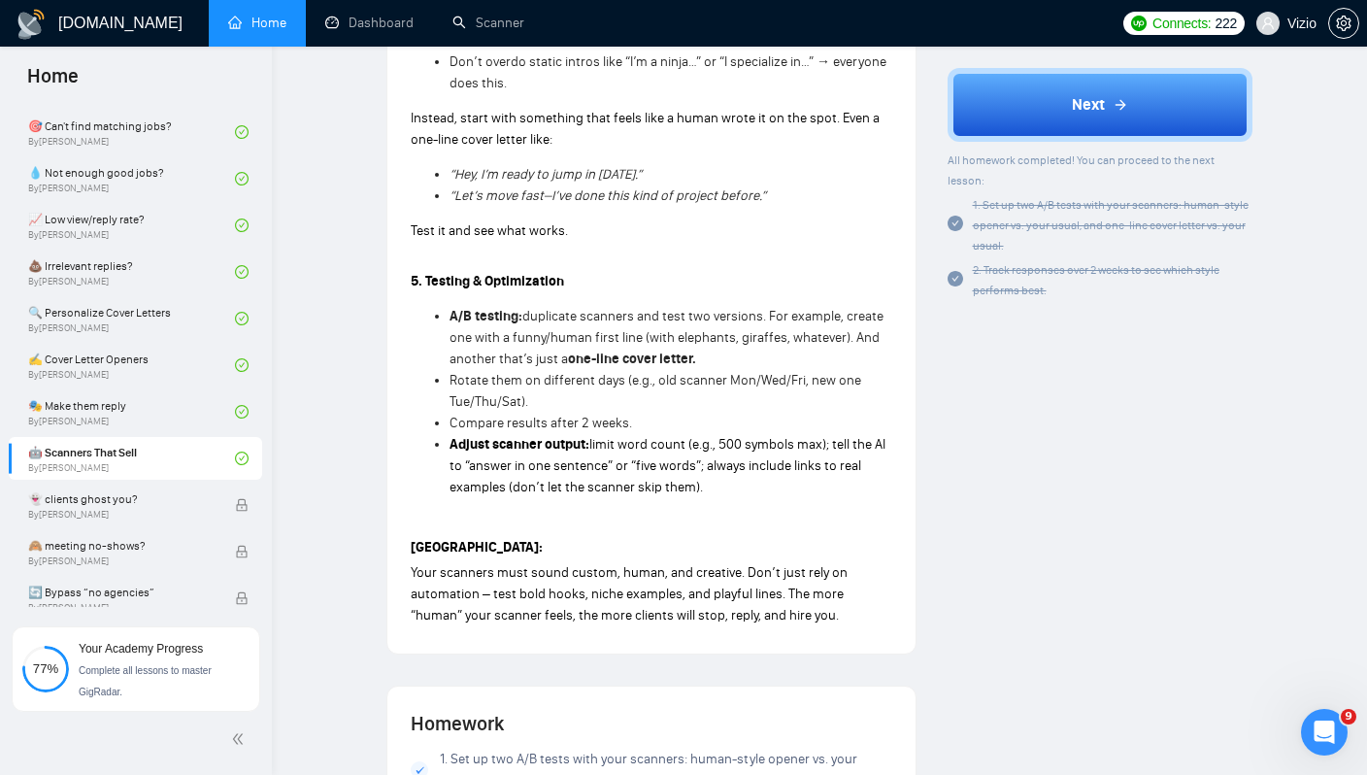
click at [486, 620] on span "Your scanners must sound custom, human, and creative. Don’t just rely on automa…" at bounding box center [629, 593] width 437 height 59
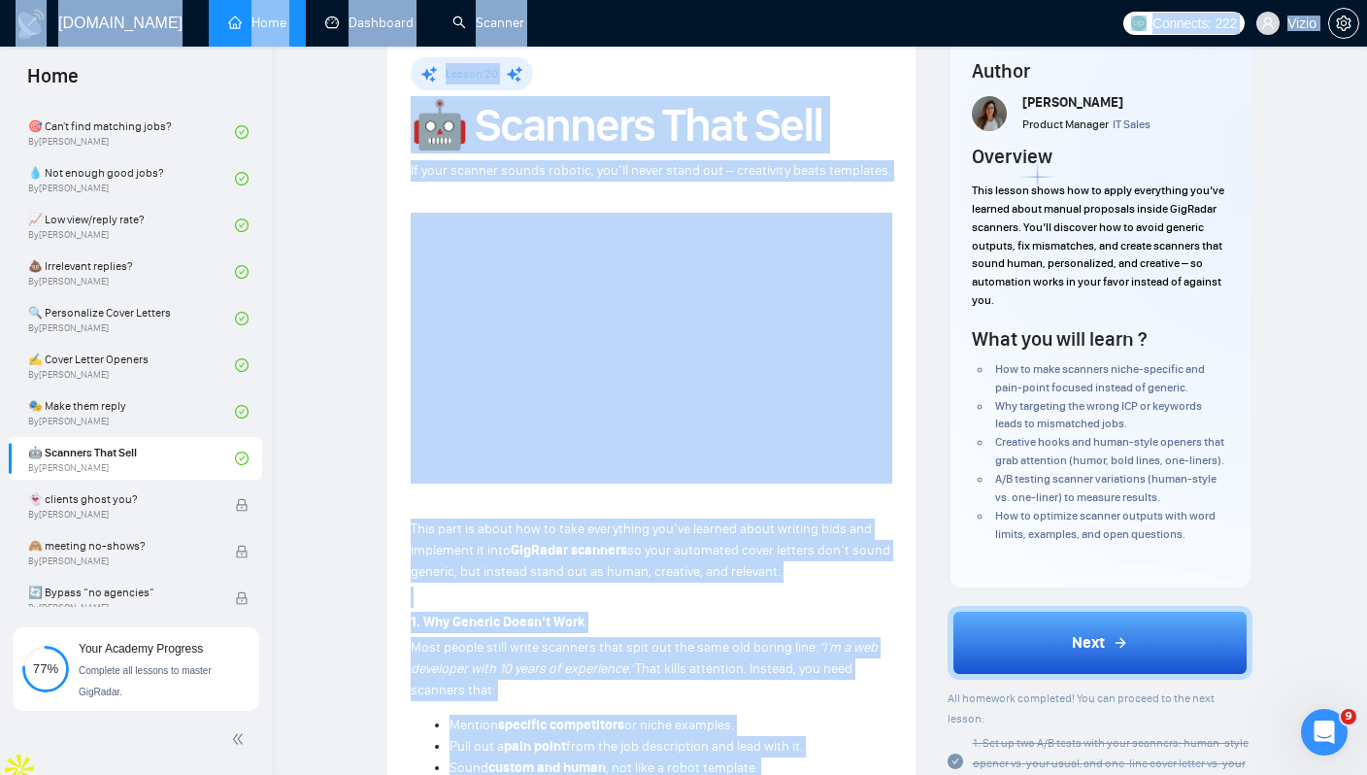
scroll to position [0, 0]
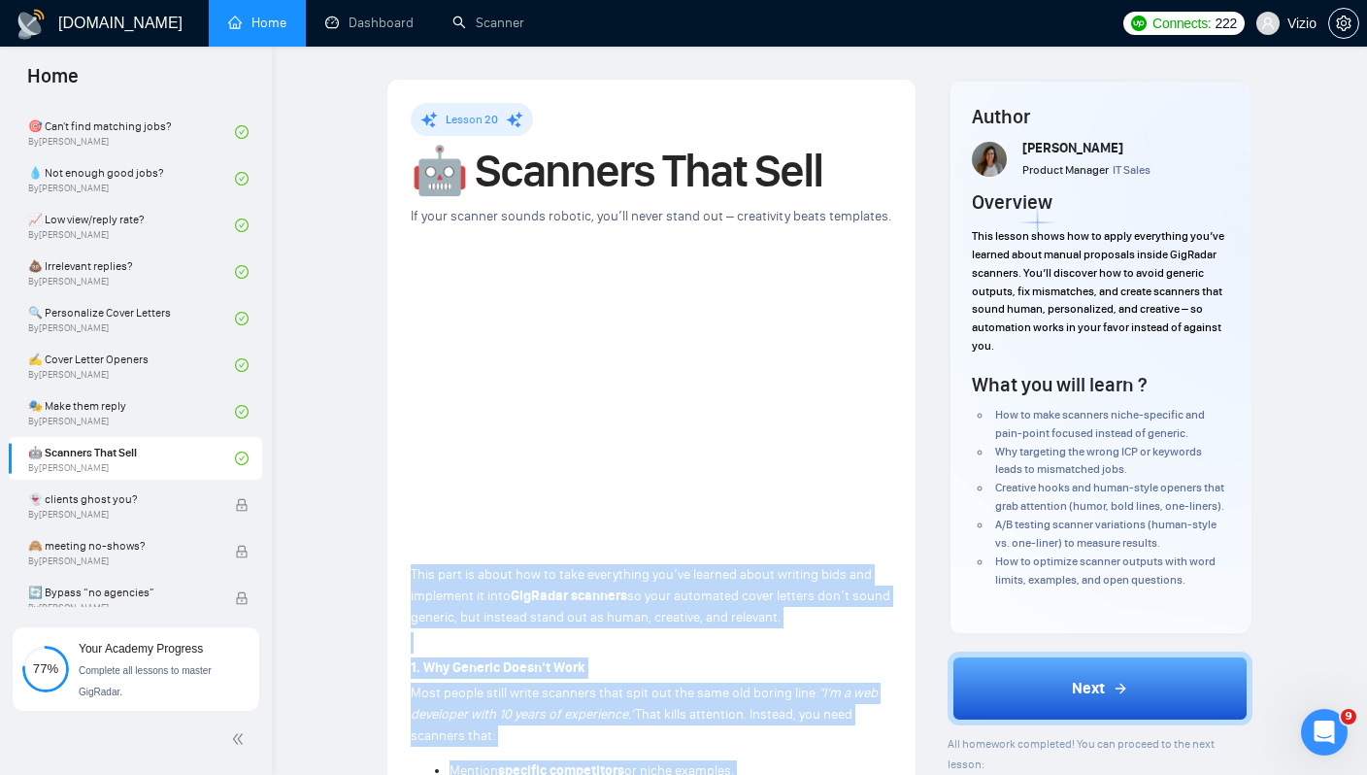
drag, startPoint x: 486, startPoint y: 620, endPoint x: 404, endPoint y: 550, distance: 107.4
copy div "This part is about how to take everything you’ve learned about writing bids and…"
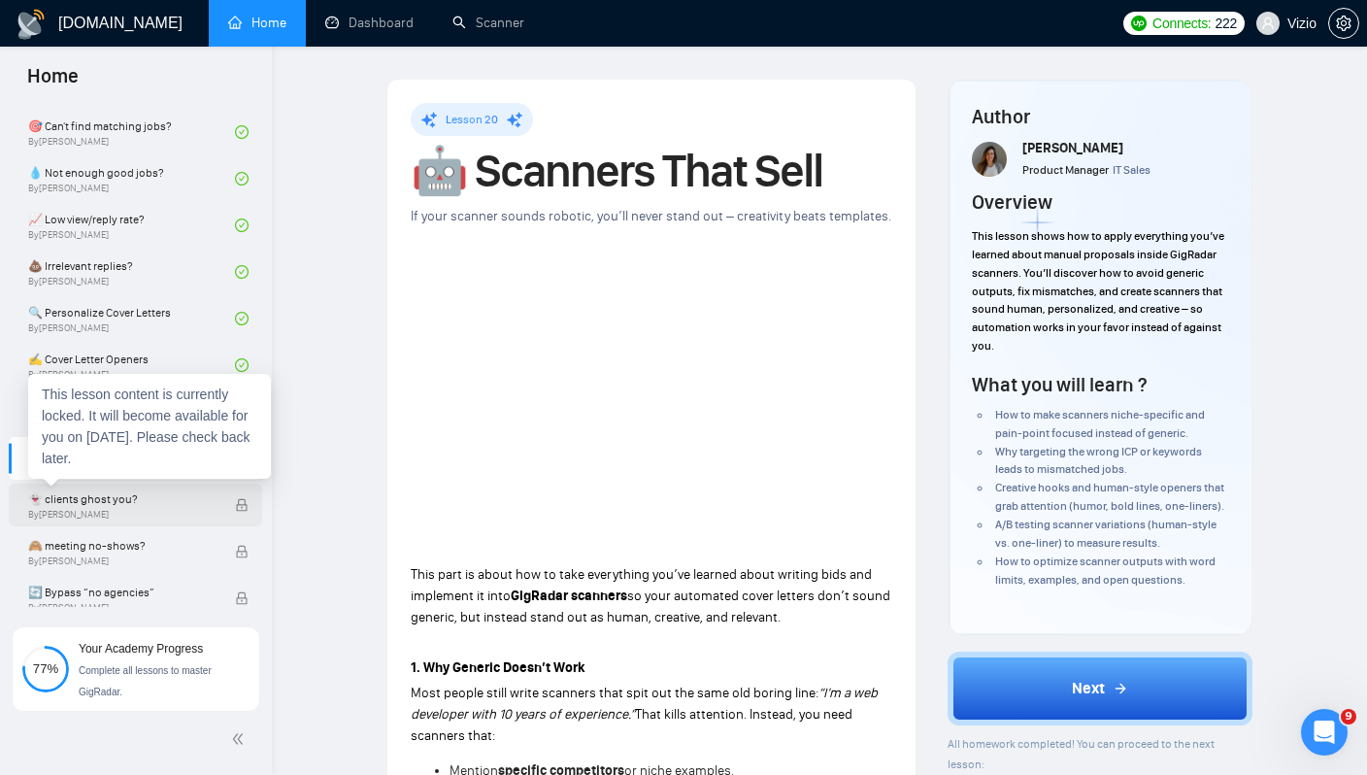
click at [128, 496] on span "👻 clients ghost you?" at bounding box center [121, 498] width 186 height 19
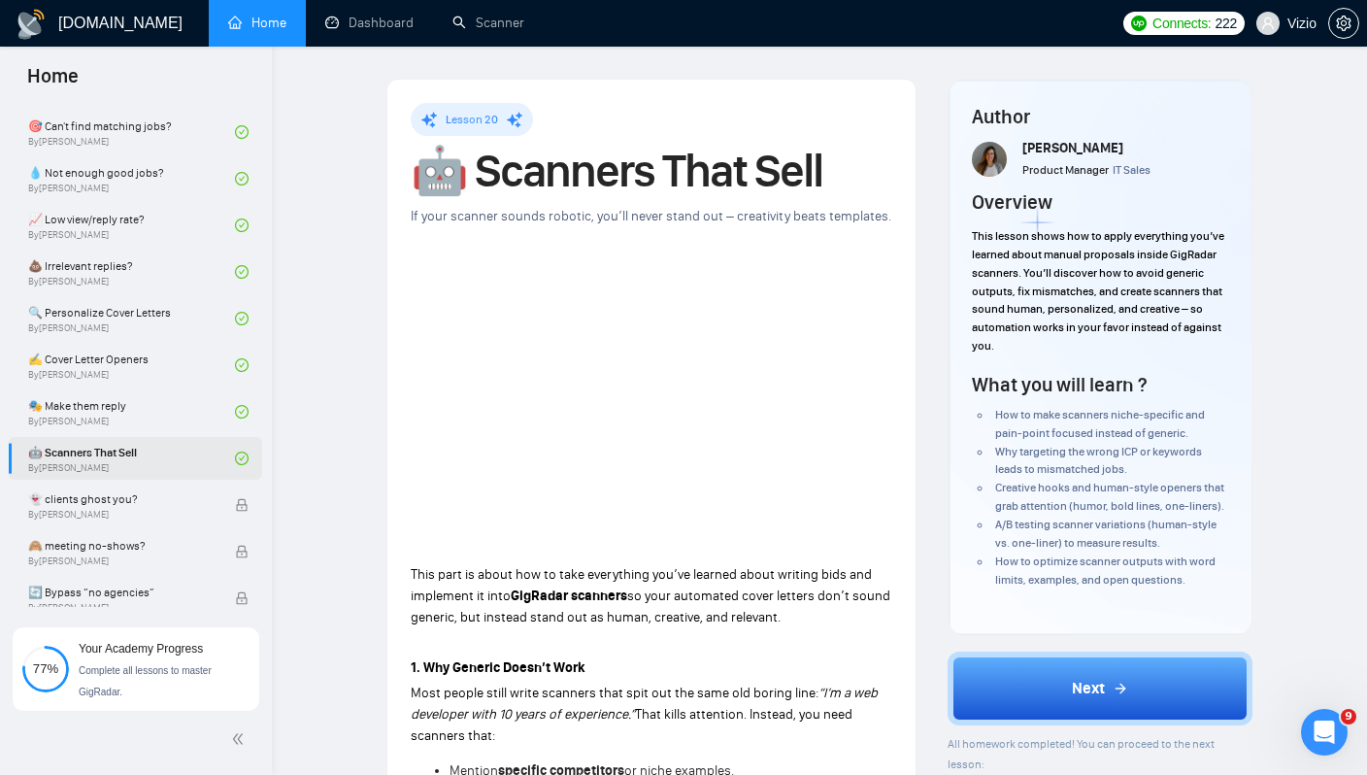
click at [140, 449] on link "🤖 Scanners That Sell By Tamara Levit" at bounding box center [131, 458] width 207 height 43
click at [479, 183] on h1 "🤖 Scanners That Sell" at bounding box center [652, 171] width 482 height 43
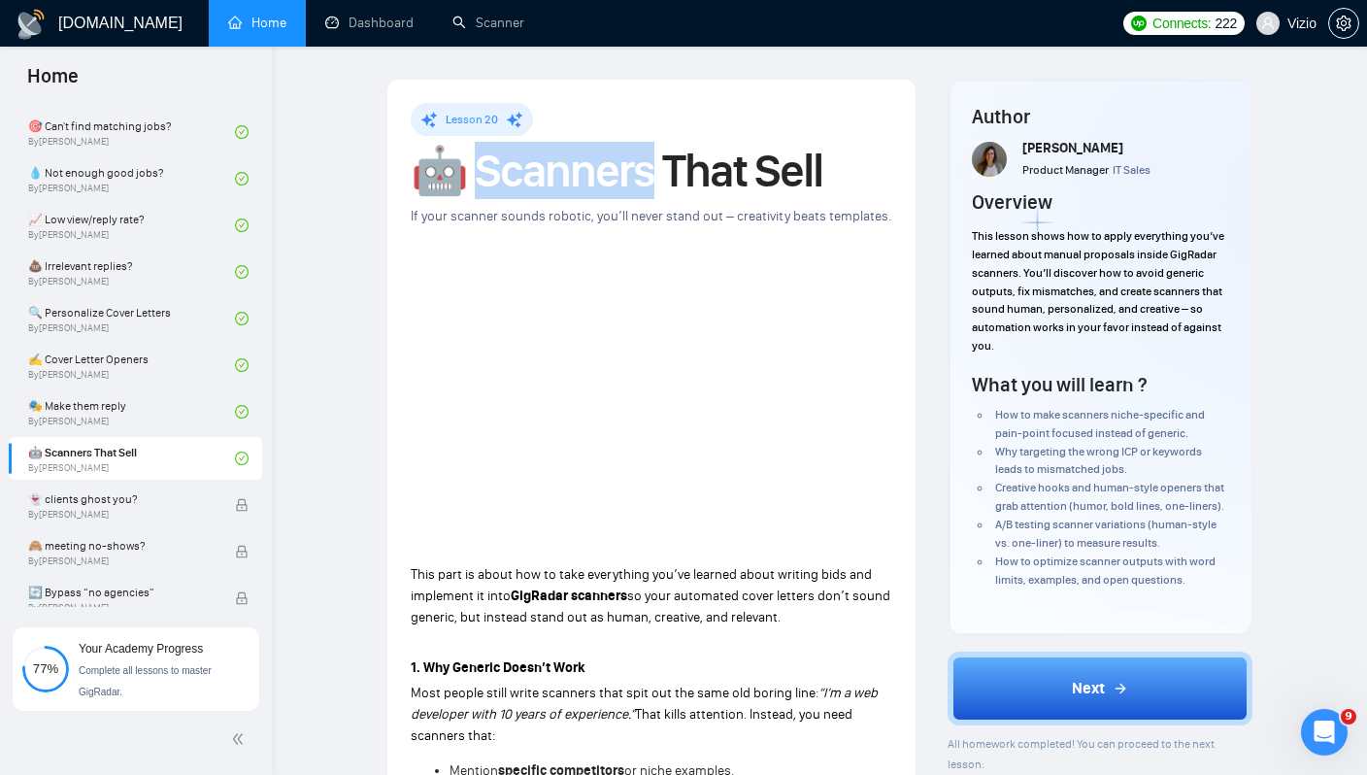
click at [479, 183] on h1 "🤖 Scanners That Sell" at bounding box center [652, 171] width 482 height 43
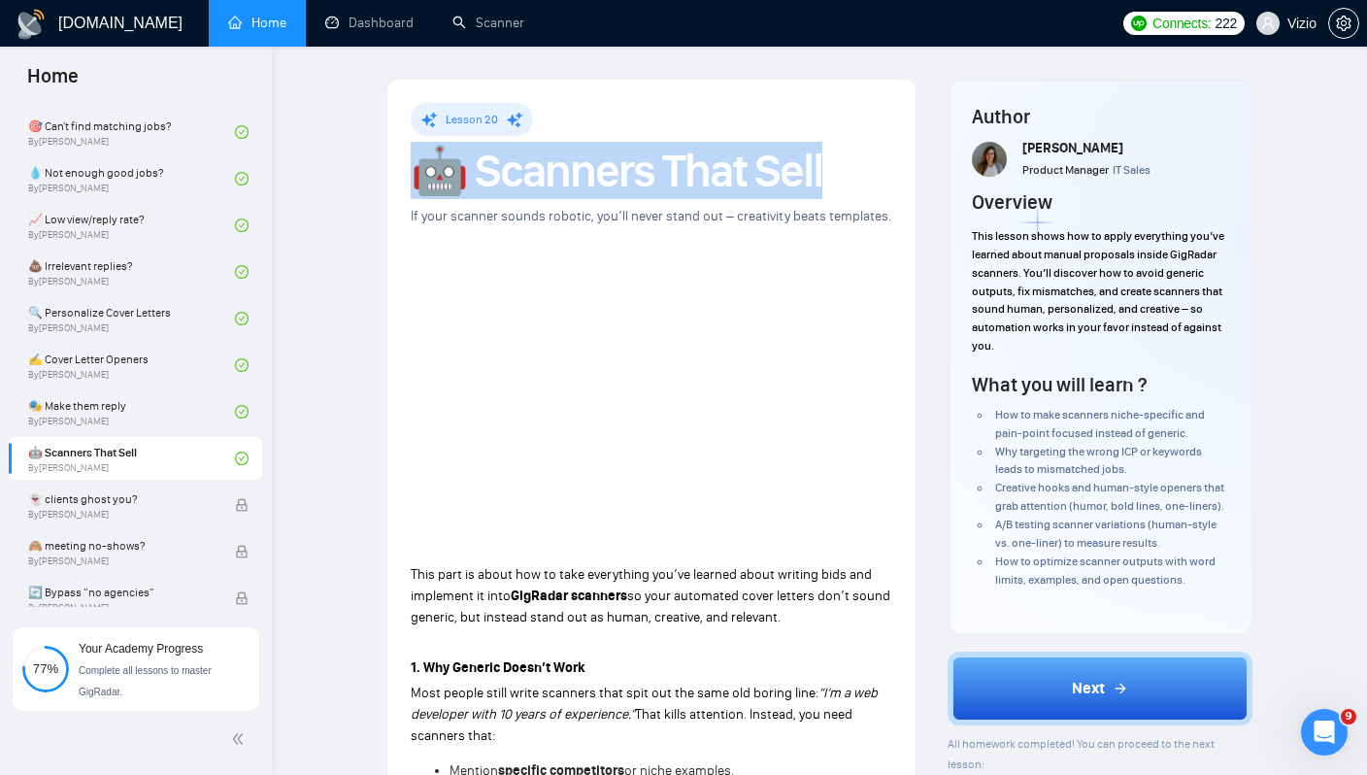
click at [479, 183] on h1 "🤖 Scanners That Sell" at bounding box center [652, 171] width 482 height 43
copy h1 "🤖 Scanners That Sell"
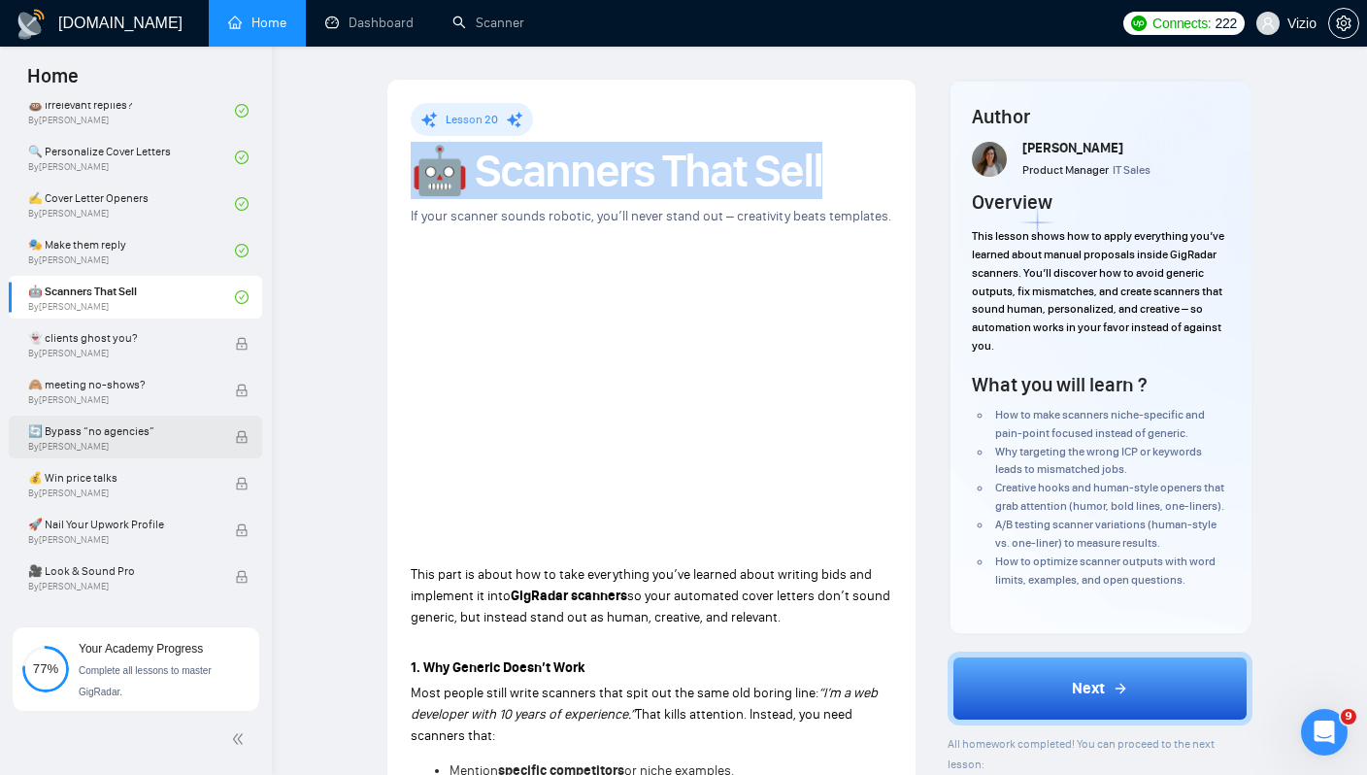
scroll to position [1222, 0]
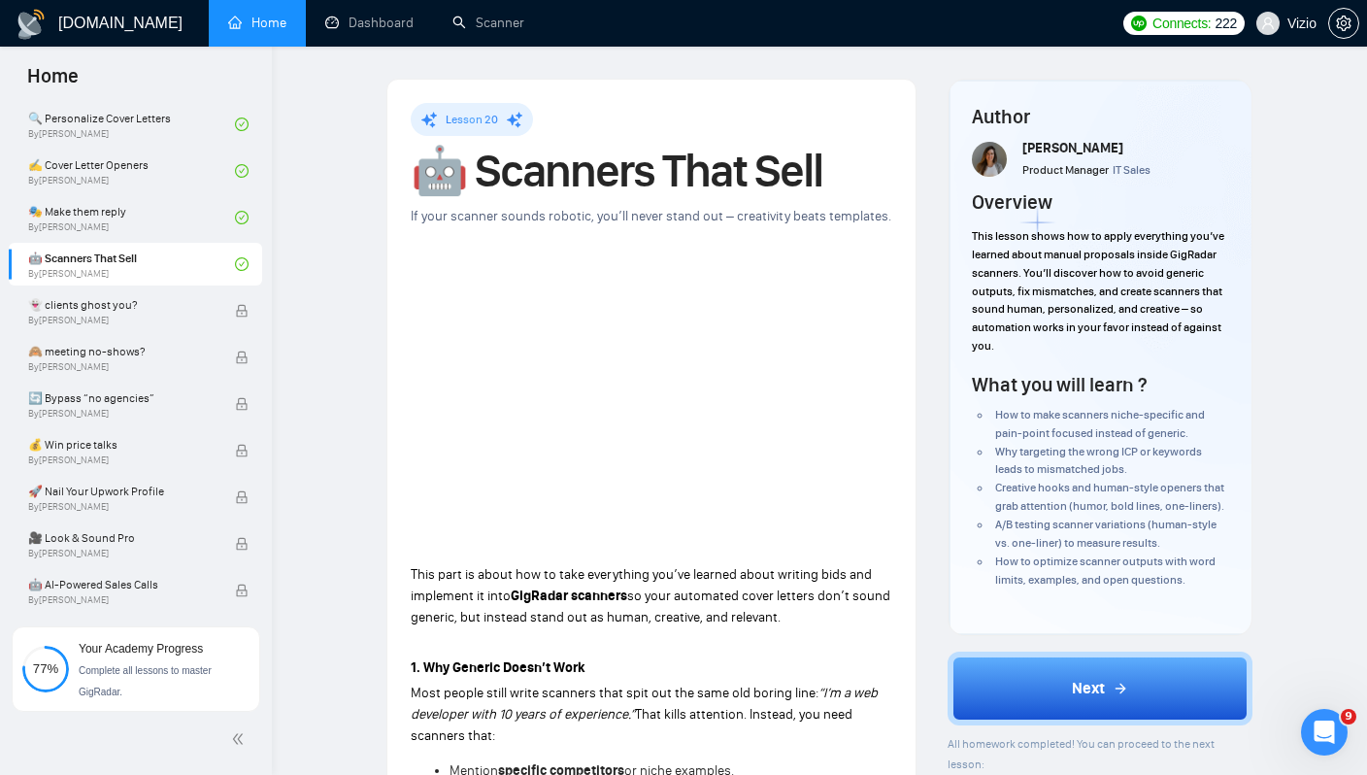
click at [691, 151] on h1 "🤖 Scanners That Sell" at bounding box center [652, 171] width 482 height 43
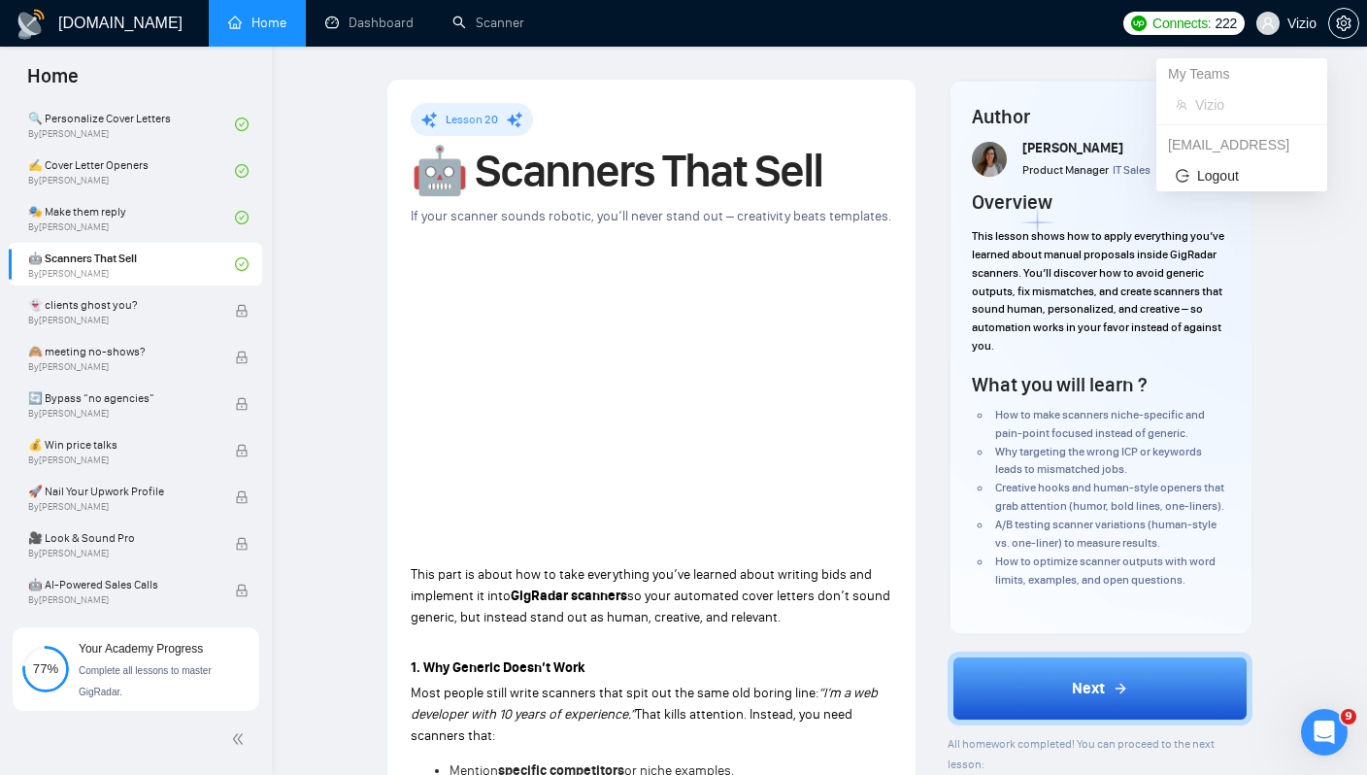
click at [1273, 35] on span "Vizio" at bounding box center [1287, 23] width 84 height 62
click at [1238, 172] on span "Logout" at bounding box center [1242, 175] width 132 height 21
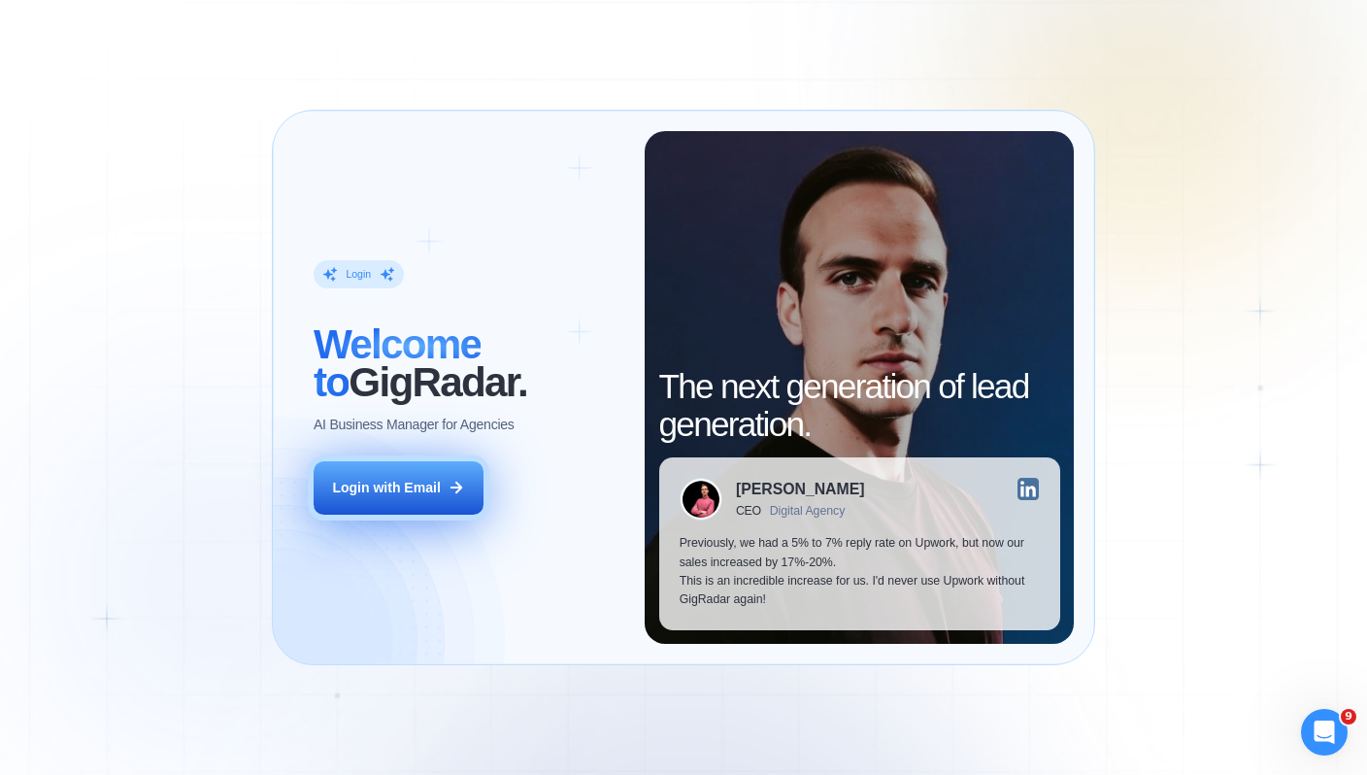
click at [461, 487] on icon at bounding box center [456, 487] width 17 height 17
